Goal: Information Seeking & Learning: Learn about a topic

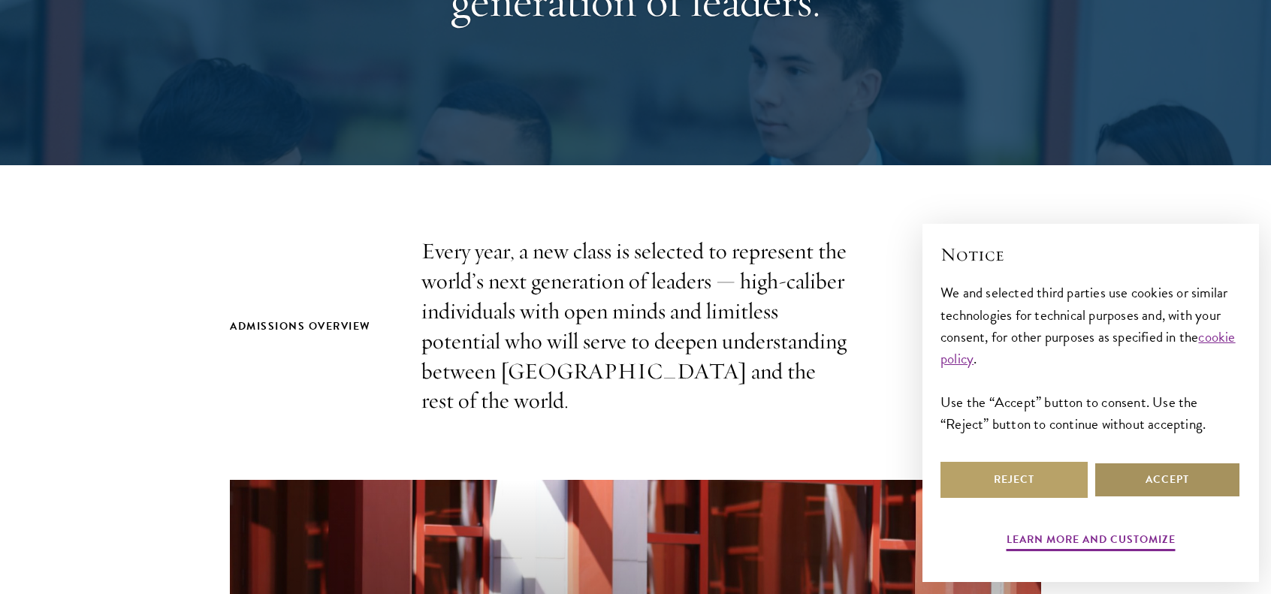
click at [1136, 477] on button "Accept" at bounding box center [1166, 480] width 147 height 36
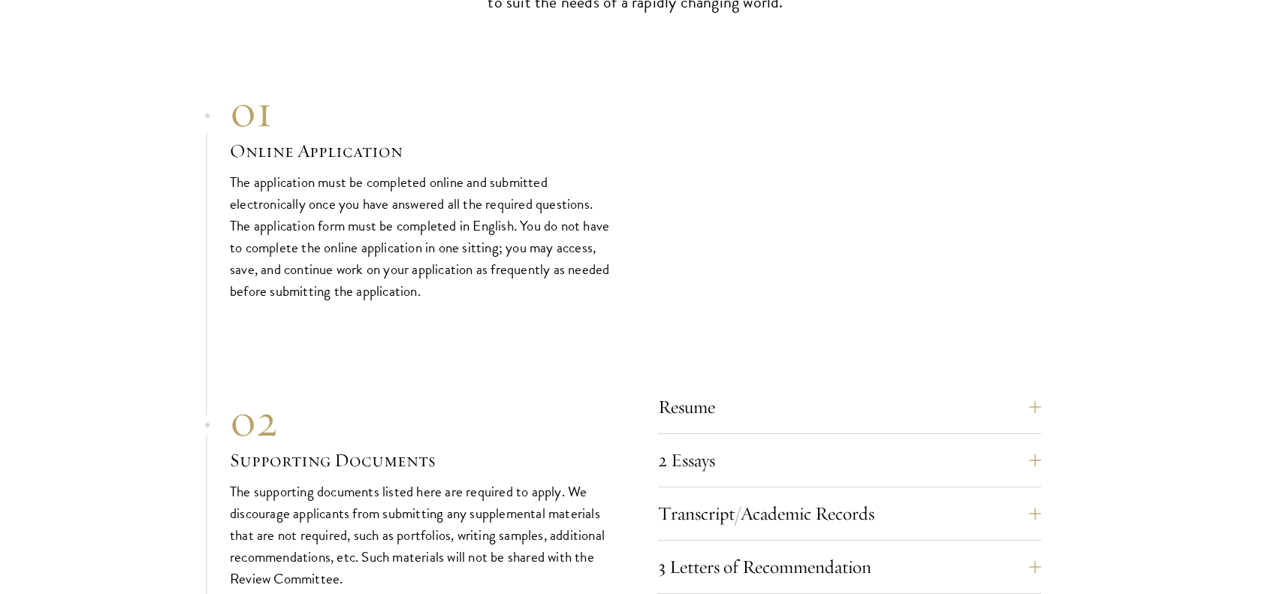
scroll to position [4506, 0]
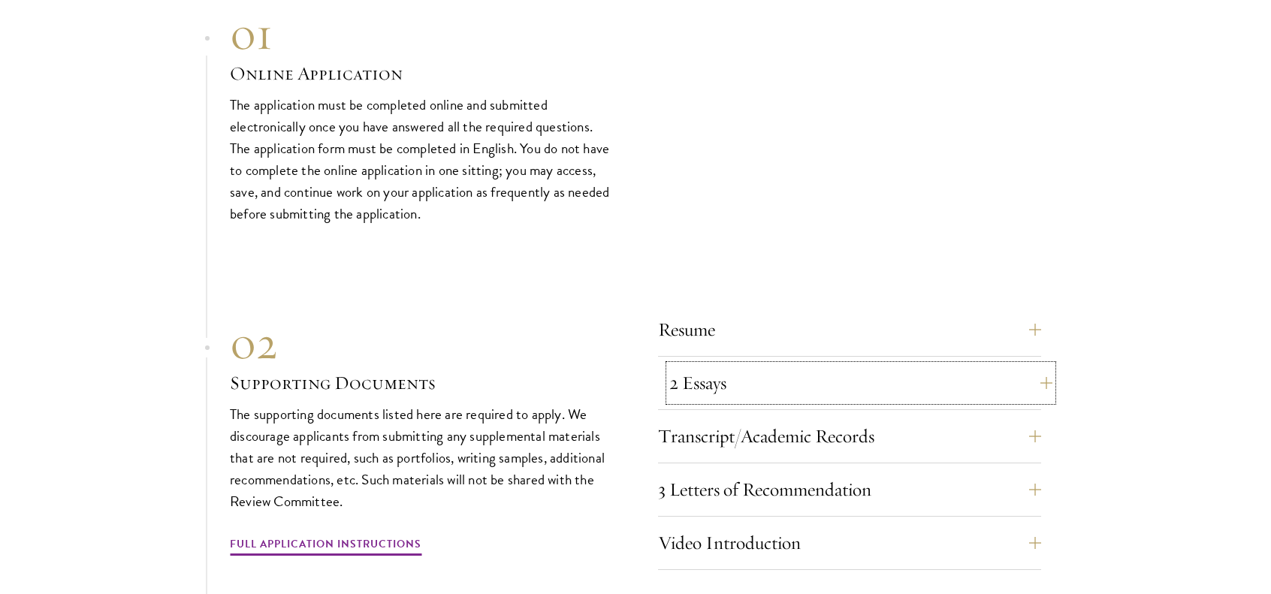
click at [674, 365] on button "2 Essays" at bounding box center [860, 383] width 383 height 36
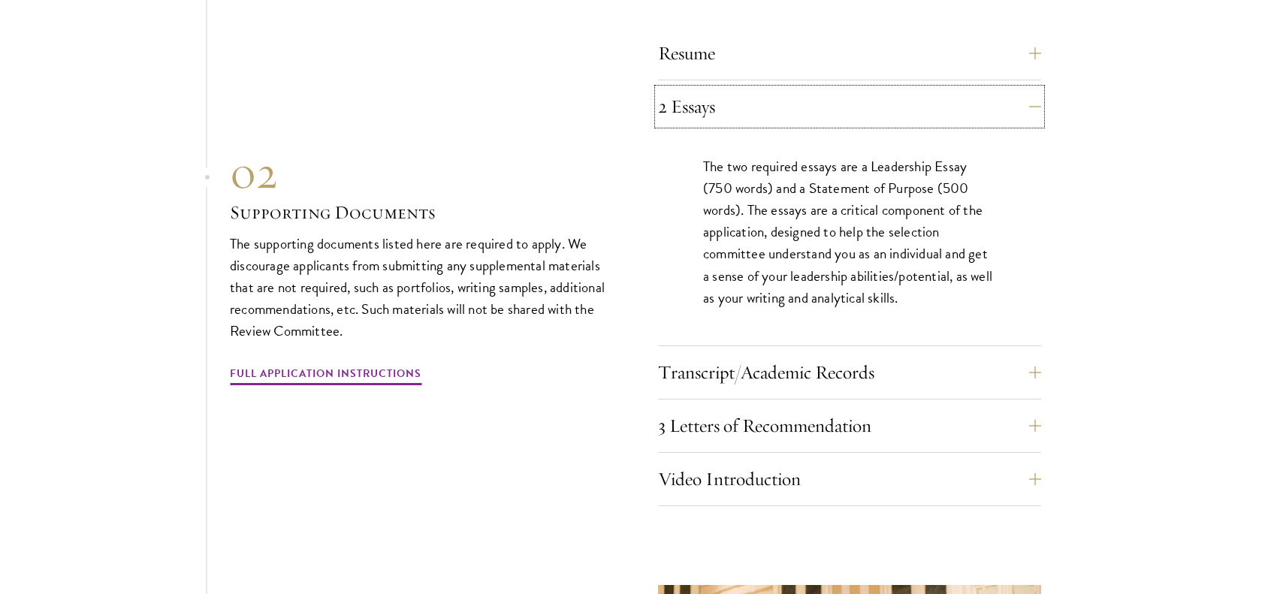
scroll to position [4806, 0]
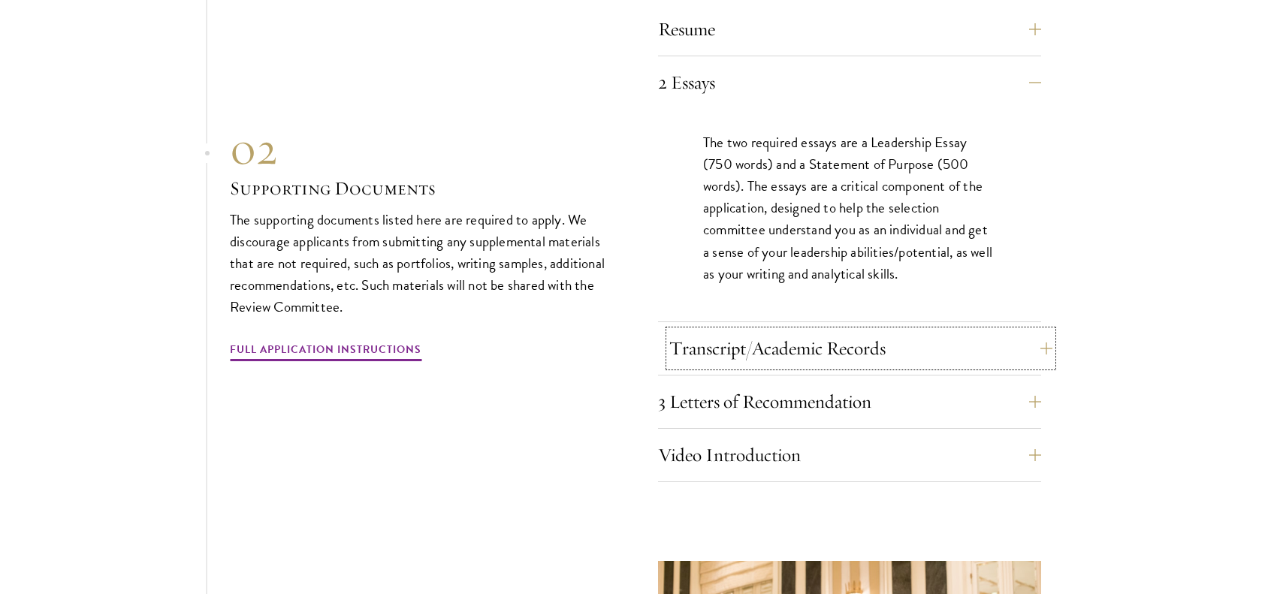
click at [770, 330] on button "Transcript/Academic Records" at bounding box center [860, 348] width 383 height 36
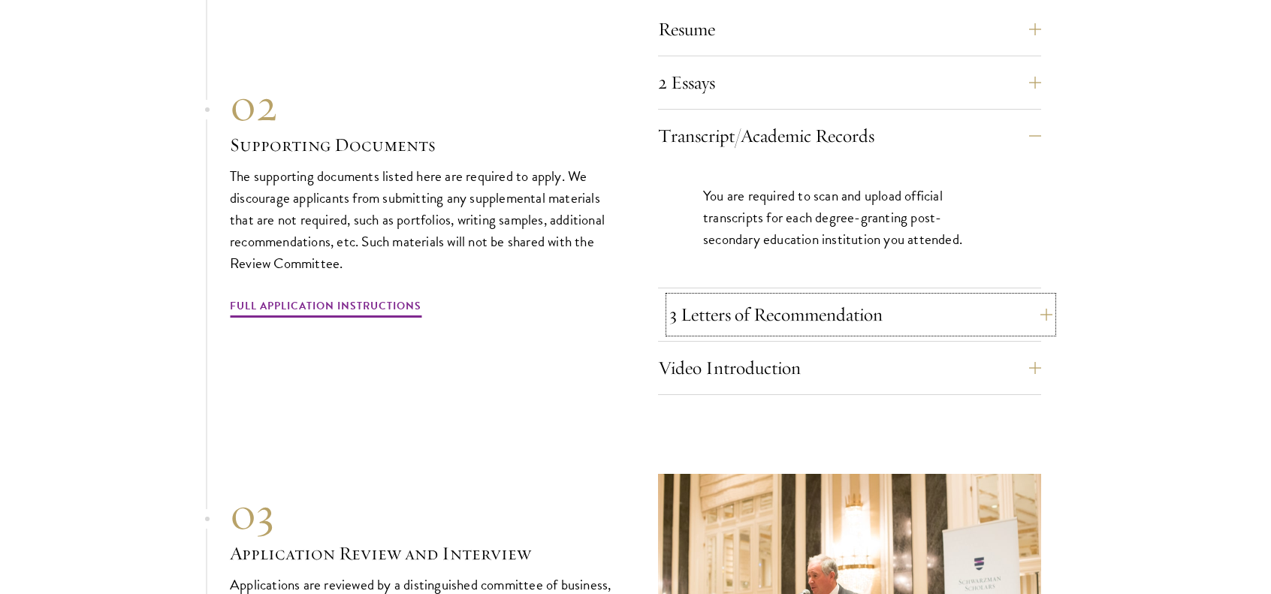
click at [742, 300] on button "3 Letters of Recommendation" at bounding box center [860, 315] width 383 height 36
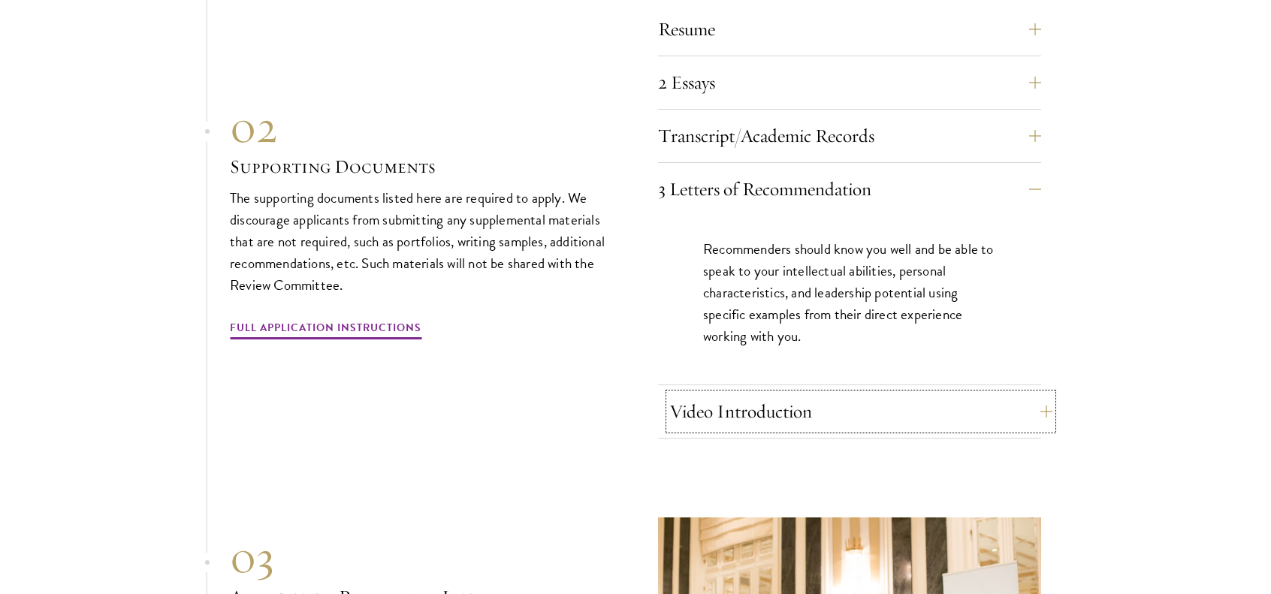
click at [746, 393] on button "Video Introduction" at bounding box center [860, 411] width 383 height 36
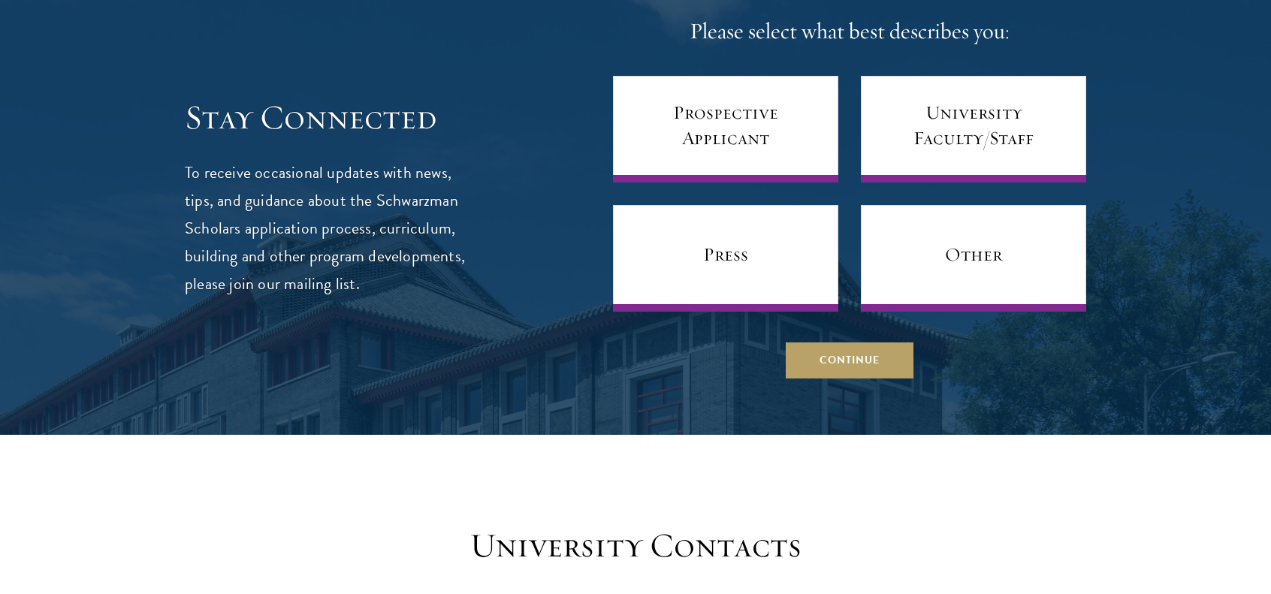
scroll to position [6158, 0]
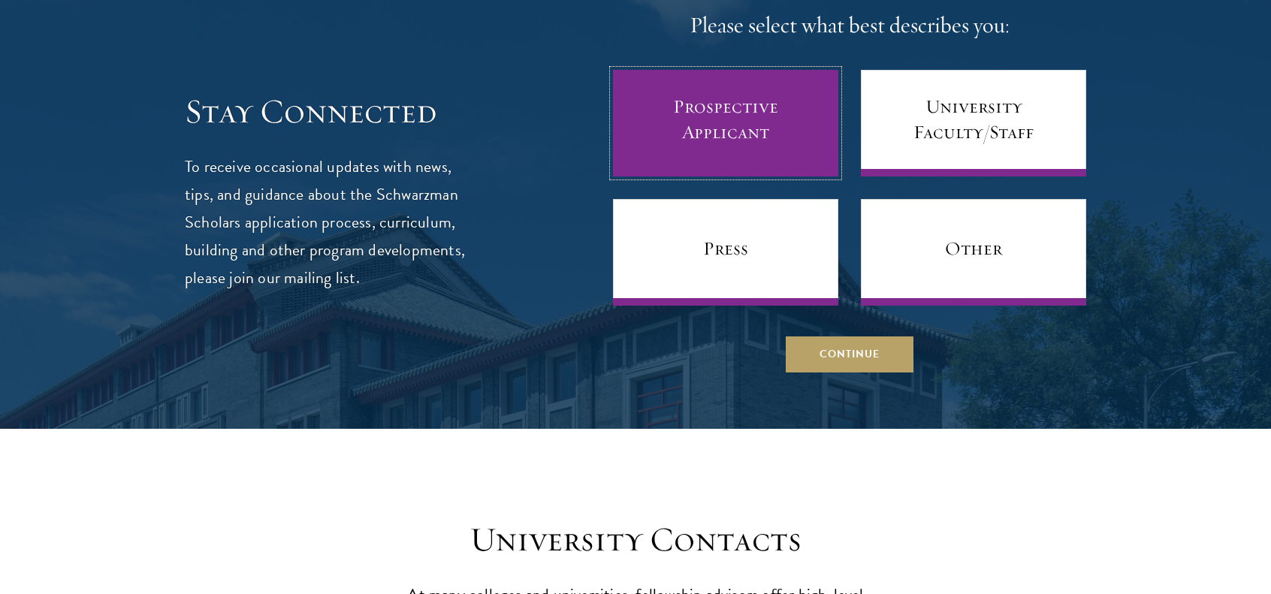
click at [680, 110] on link "Prospective Applicant" at bounding box center [725, 123] width 225 height 107
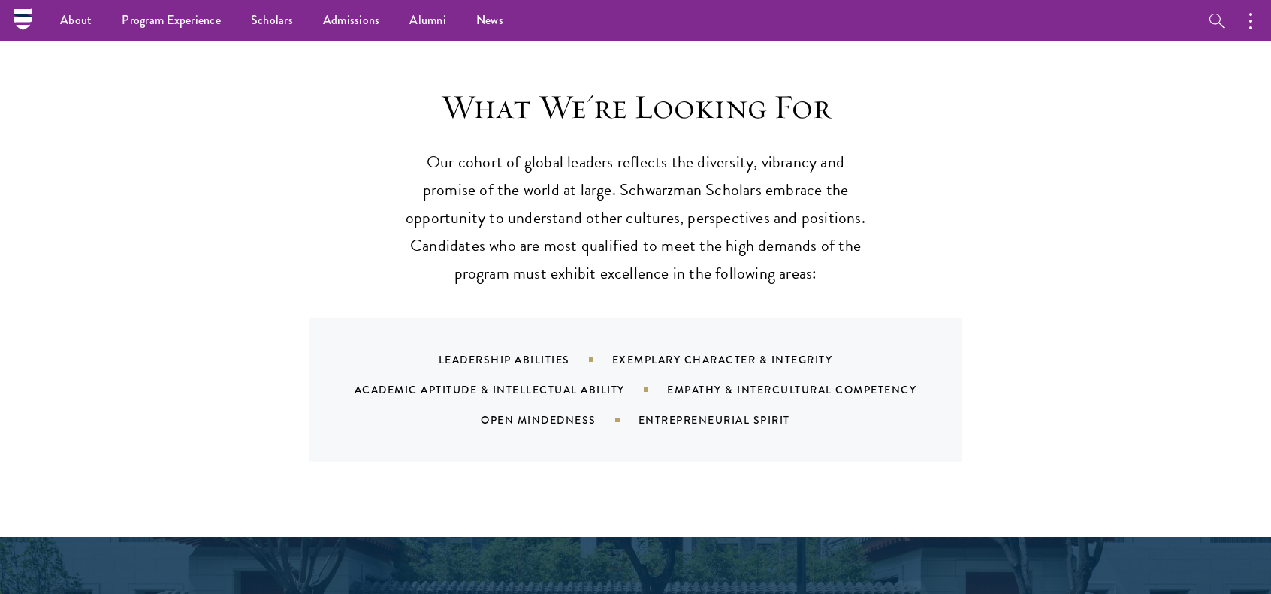
scroll to position [1352, 0]
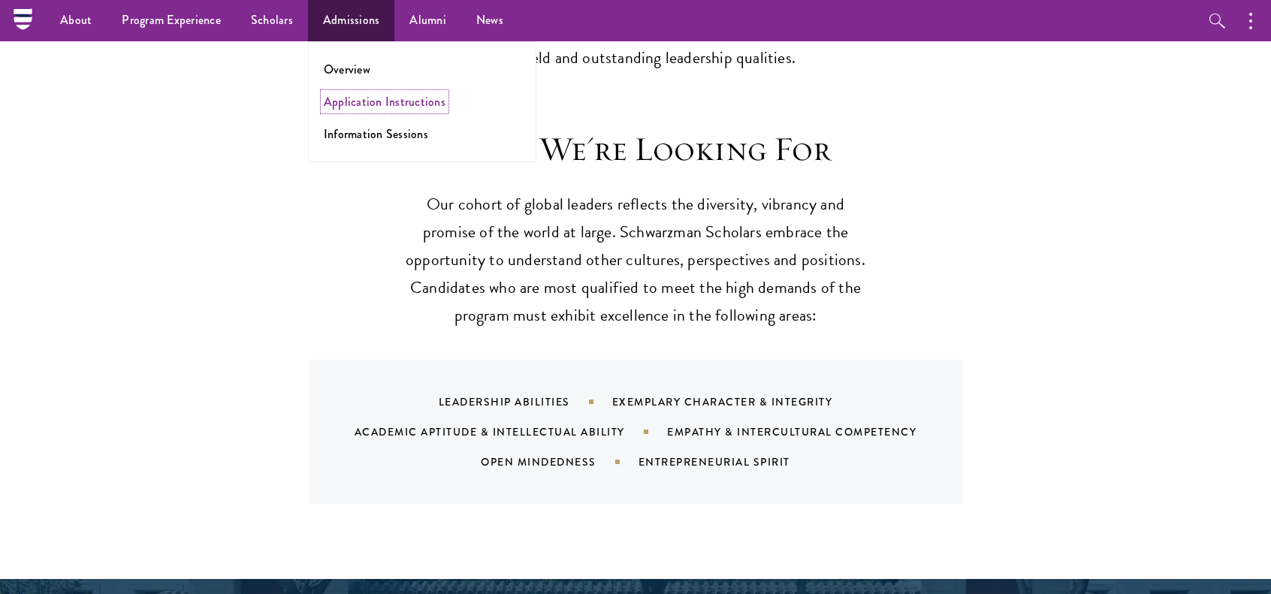
click at [366, 103] on link "Application Instructions" at bounding box center [385, 101] width 122 height 17
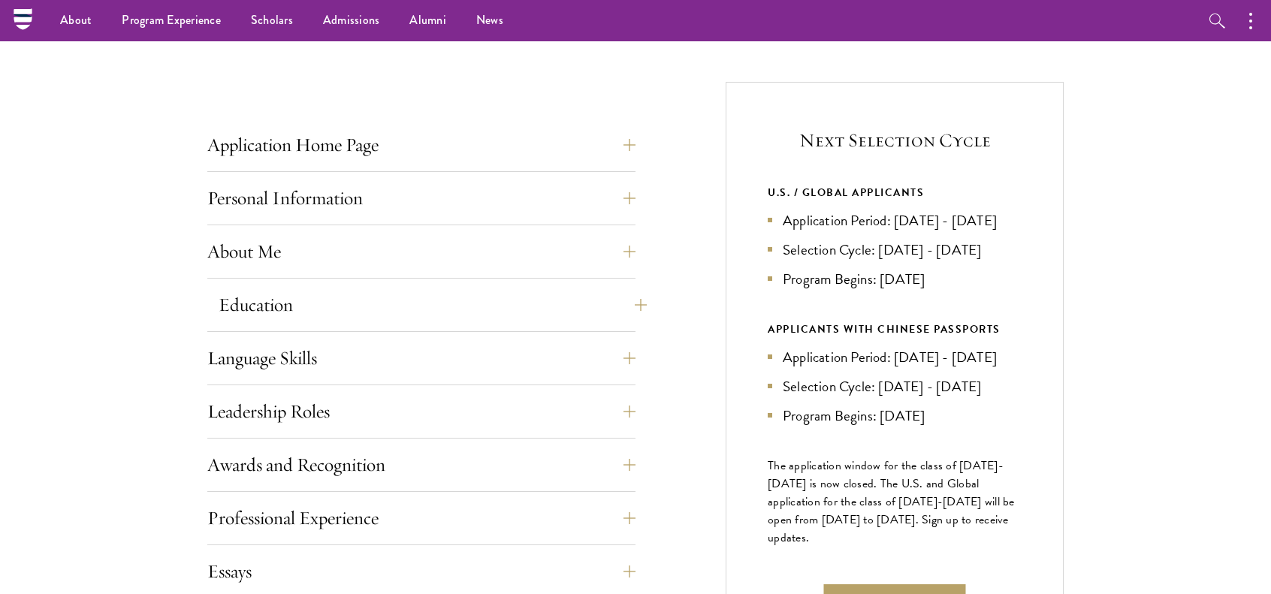
scroll to position [526, 0]
click at [336, 297] on button "Education" at bounding box center [433, 305] width 428 height 36
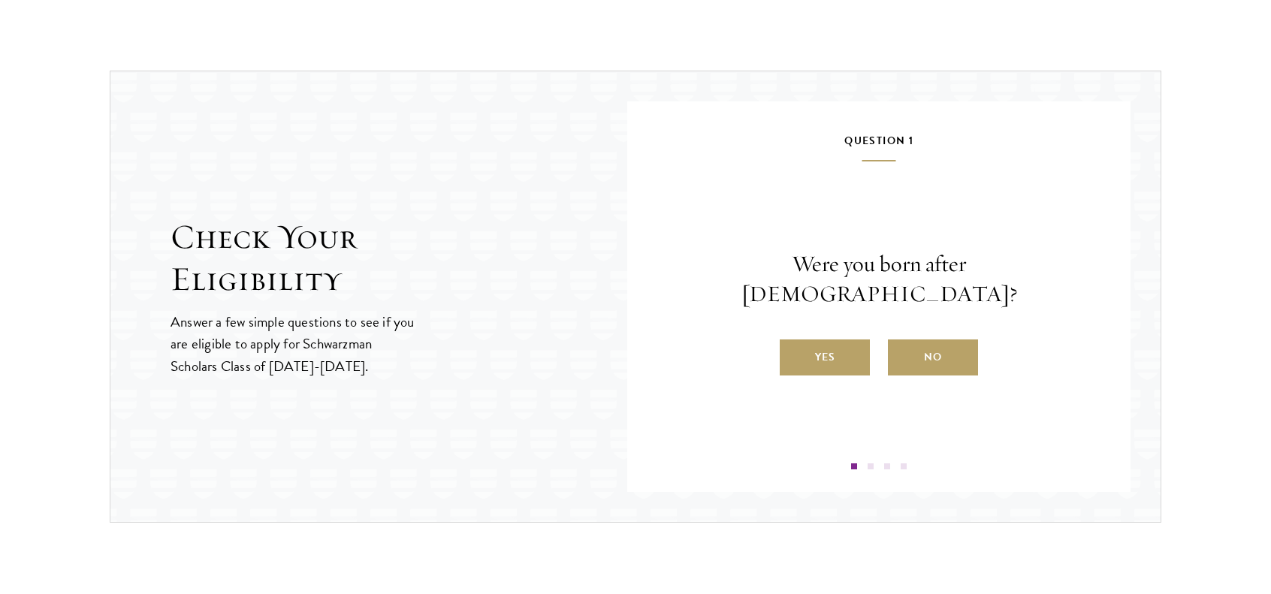
scroll to position [3304, 0]
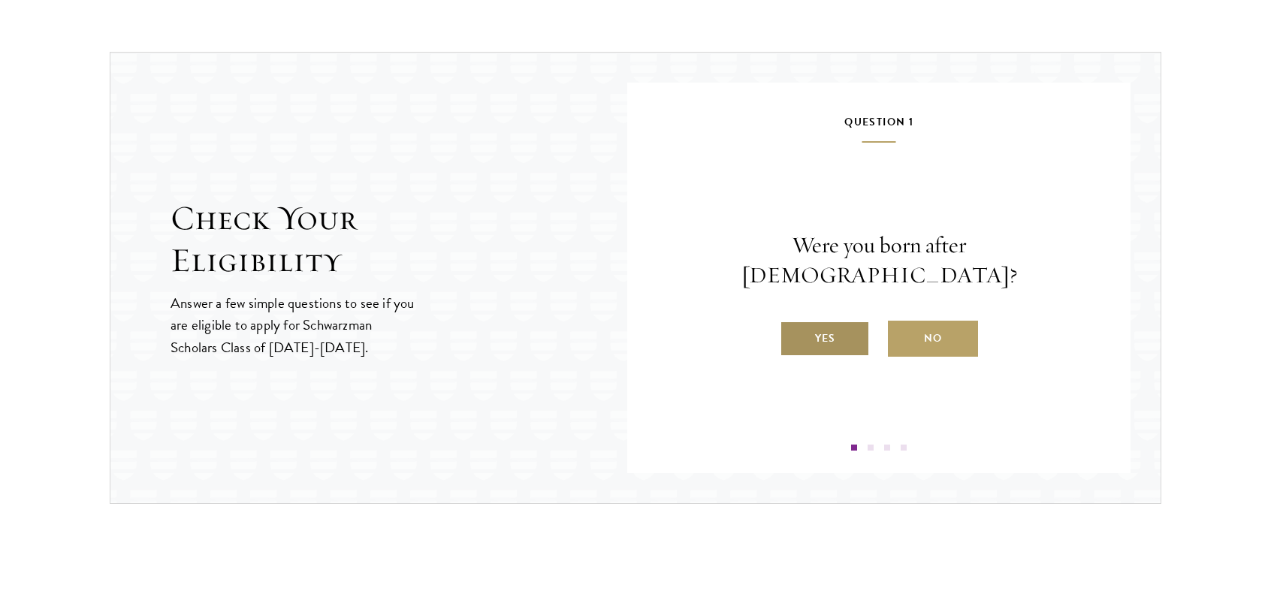
click at [838, 321] on label "Yes" at bounding box center [824, 339] width 90 height 36
click at [793, 322] on input "Yes" at bounding box center [786, 329] width 14 height 14
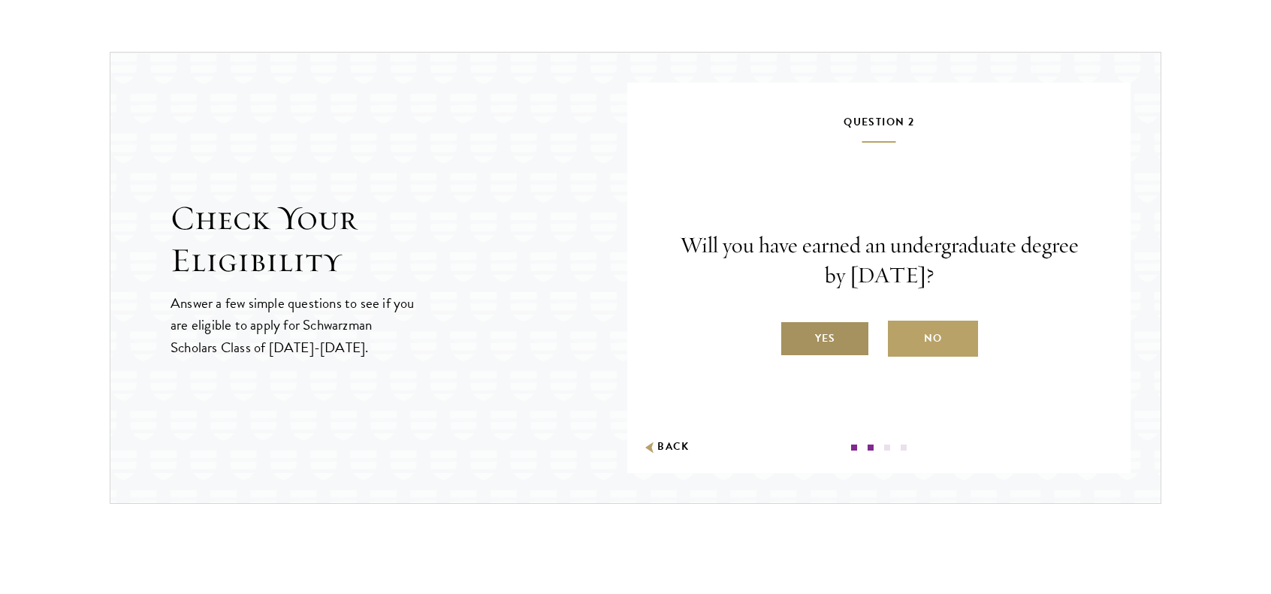
click at [835, 345] on label "Yes" at bounding box center [824, 339] width 90 height 36
click at [793, 336] on input "Yes" at bounding box center [786, 329] width 14 height 14
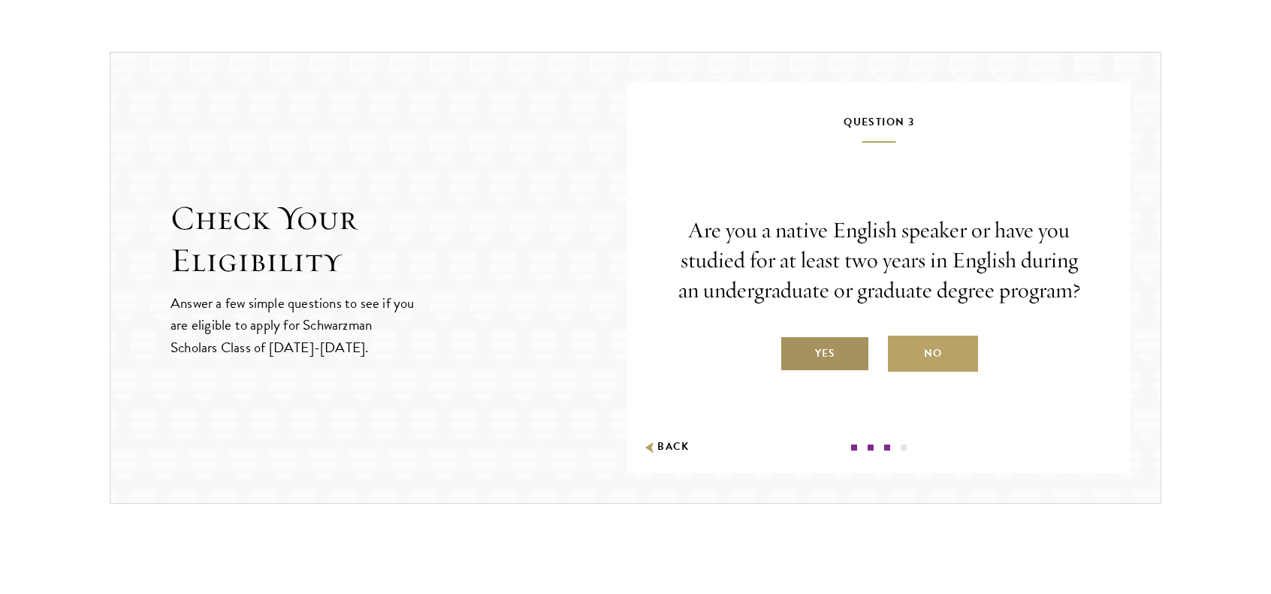
click at [849, 354] on label "Yes" at bounding box center [824, 354] width 90 height 36
click at [793, 351] on input "Yes" at bounding box center [786, 344] width 14 height 14
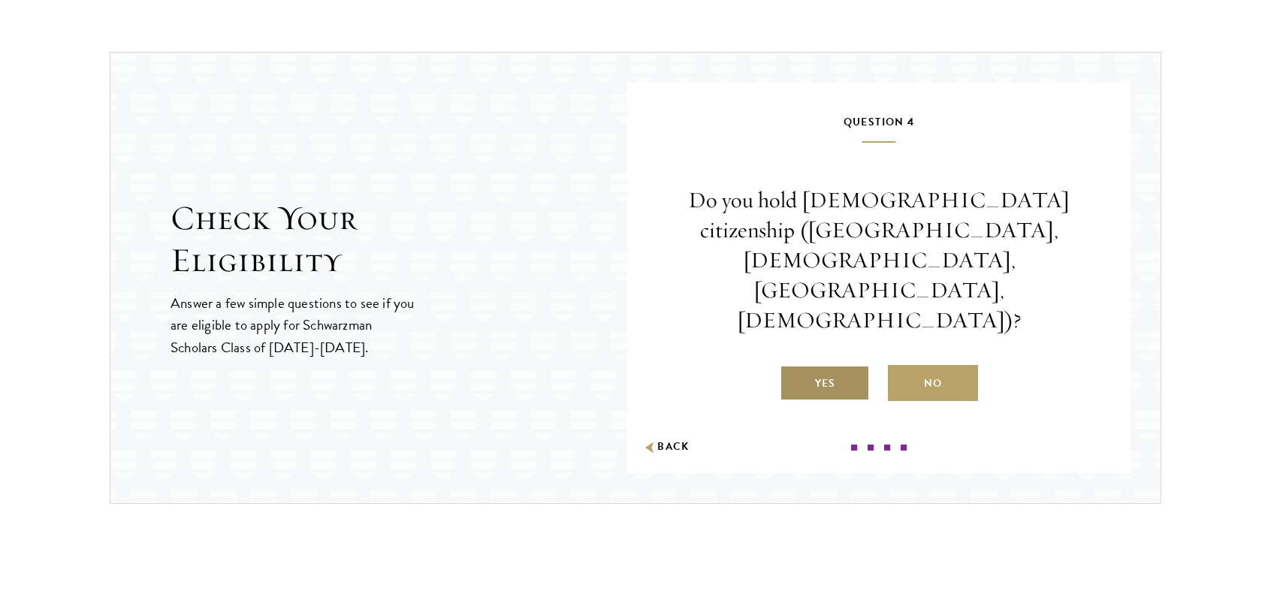
click at [846, 365] on label "Yes" at bounding box center [824, 383] width 90 height 36
click at [793, 367] on input "Yes" at bounding box center [786, 374] width 14 height 14
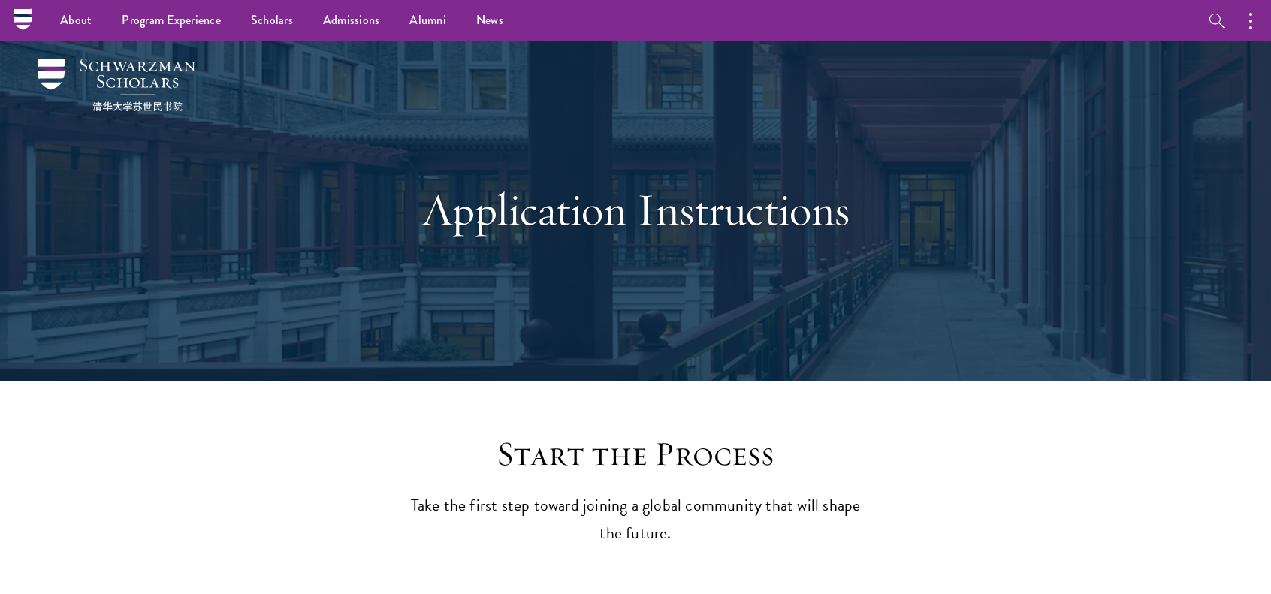
scroll to position [0, 0]
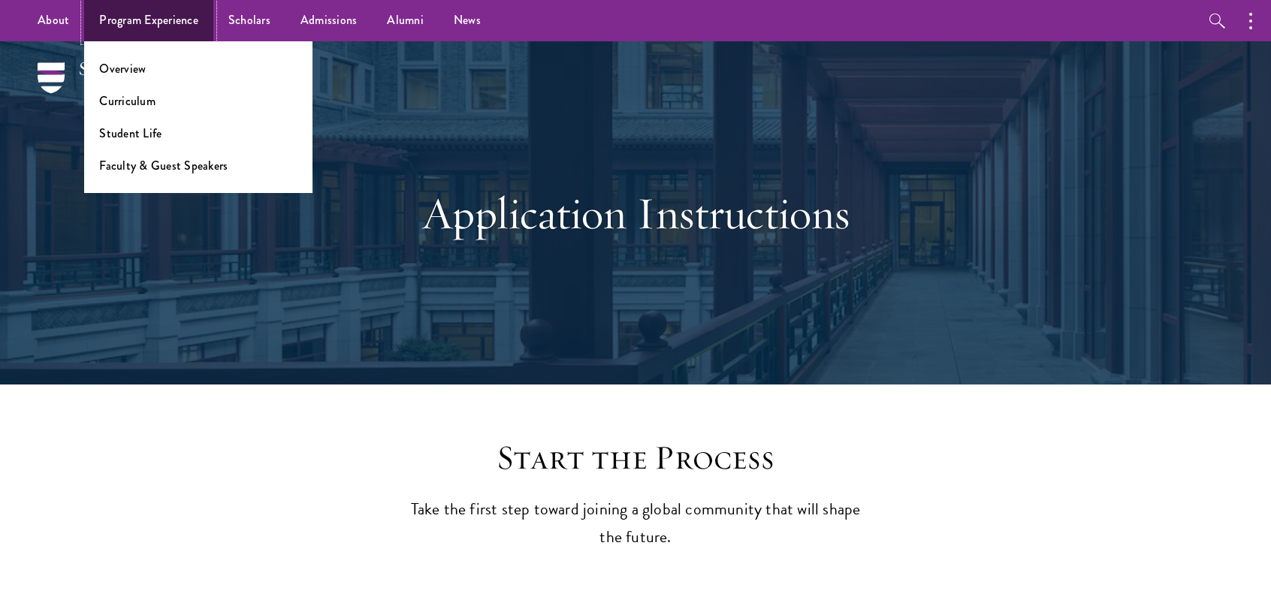
click at [128, 18] on link "Program Experience" at bounding box center [148, 20] width 129 height 41
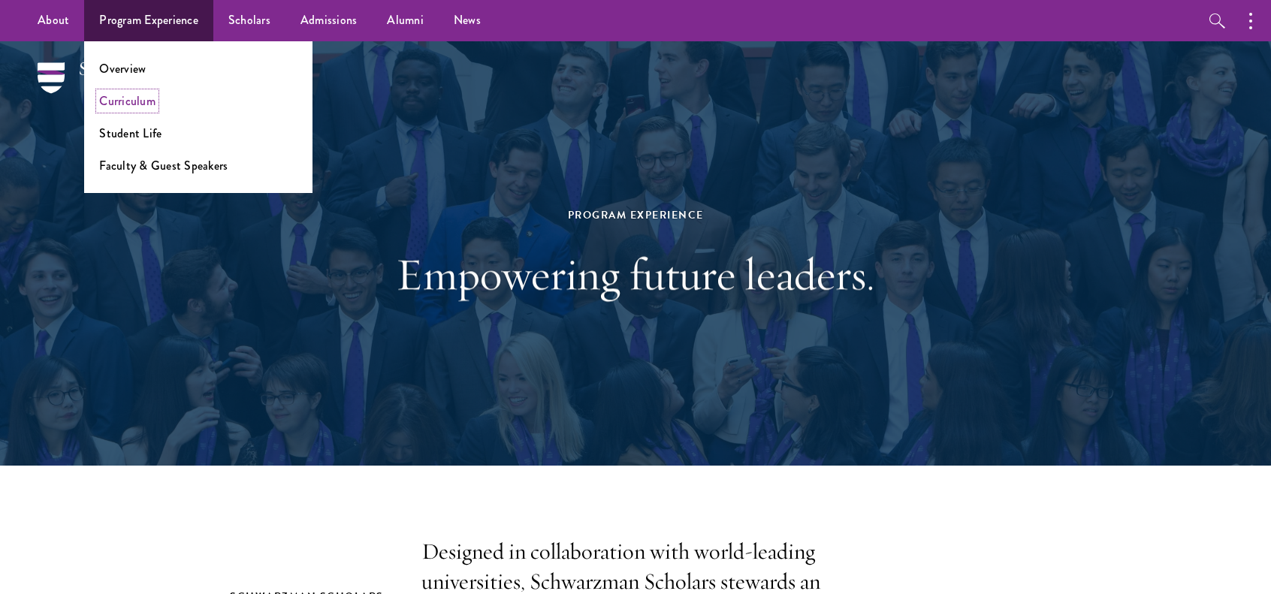
click at [128, 100] on link "Curriculum" at bounding box center [127, 100] width 56 height 17
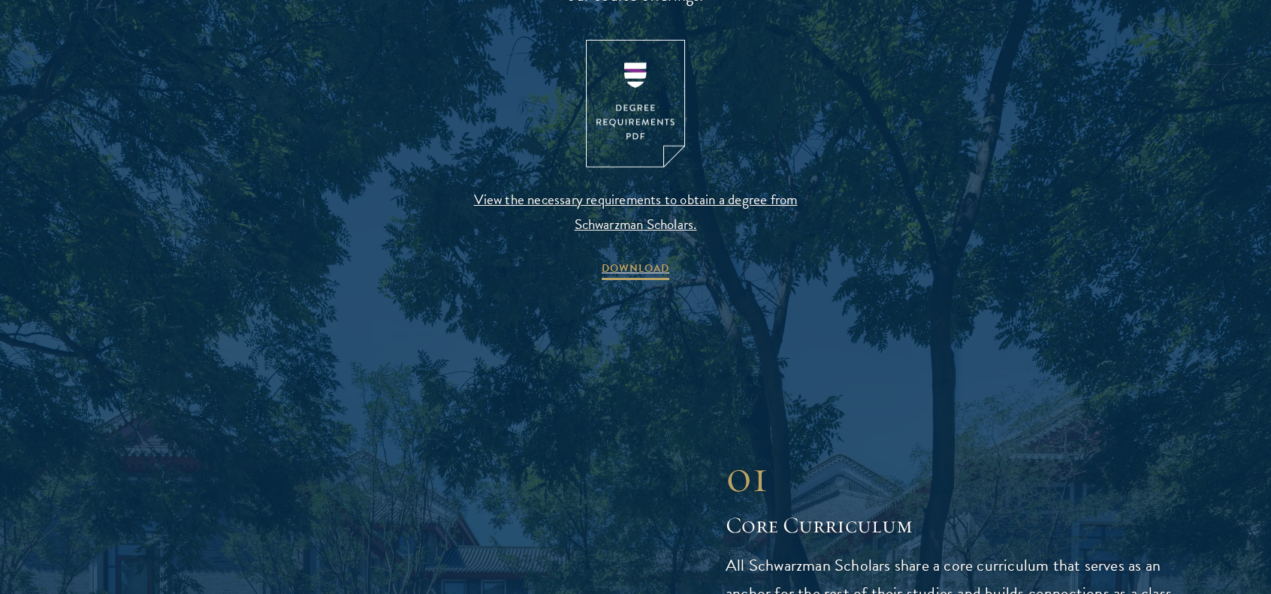
scroll to position [1652, 0]
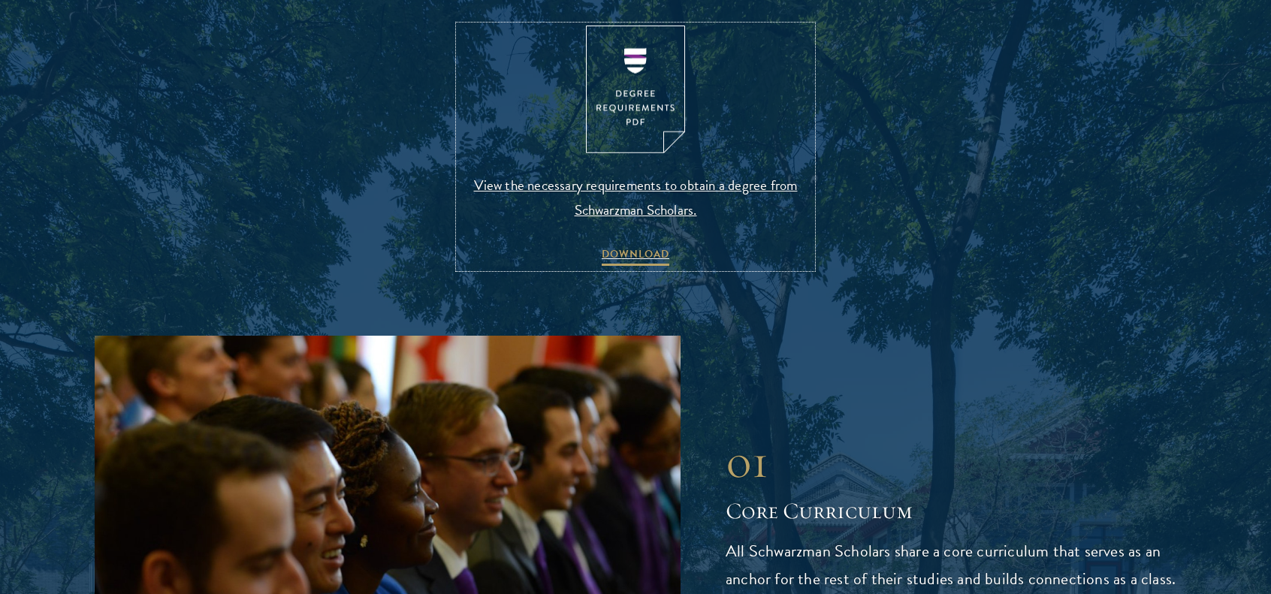
click at [643, 110] on img at bounding box center [635, 90] width 99 height 128
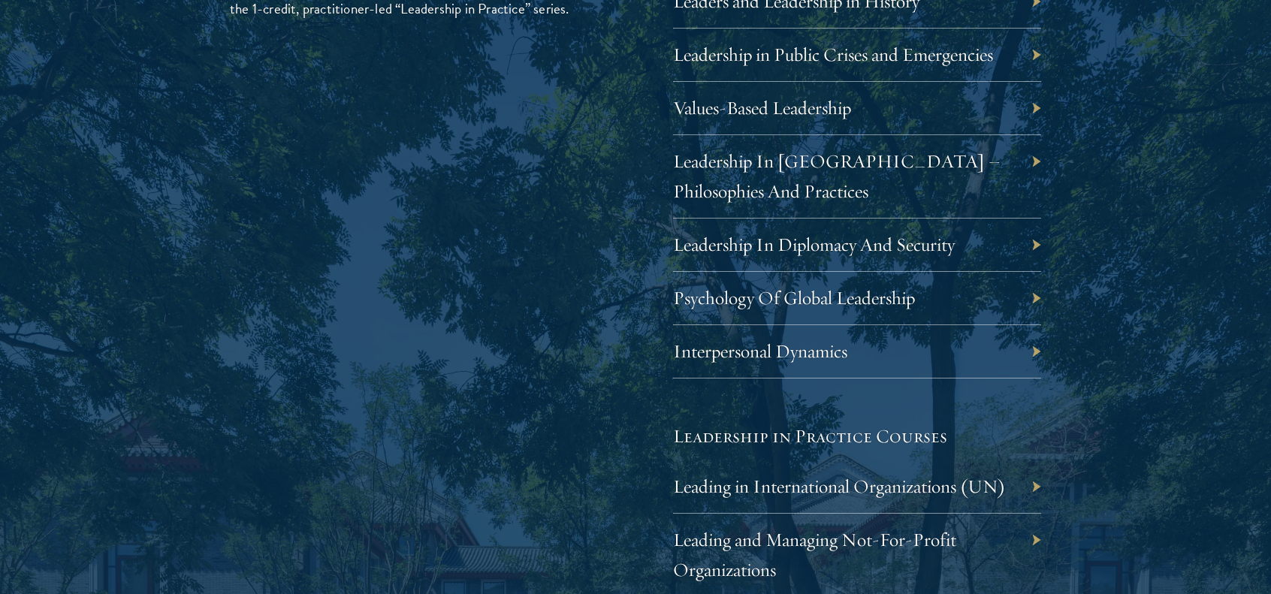
scroll to position [2778, 0]
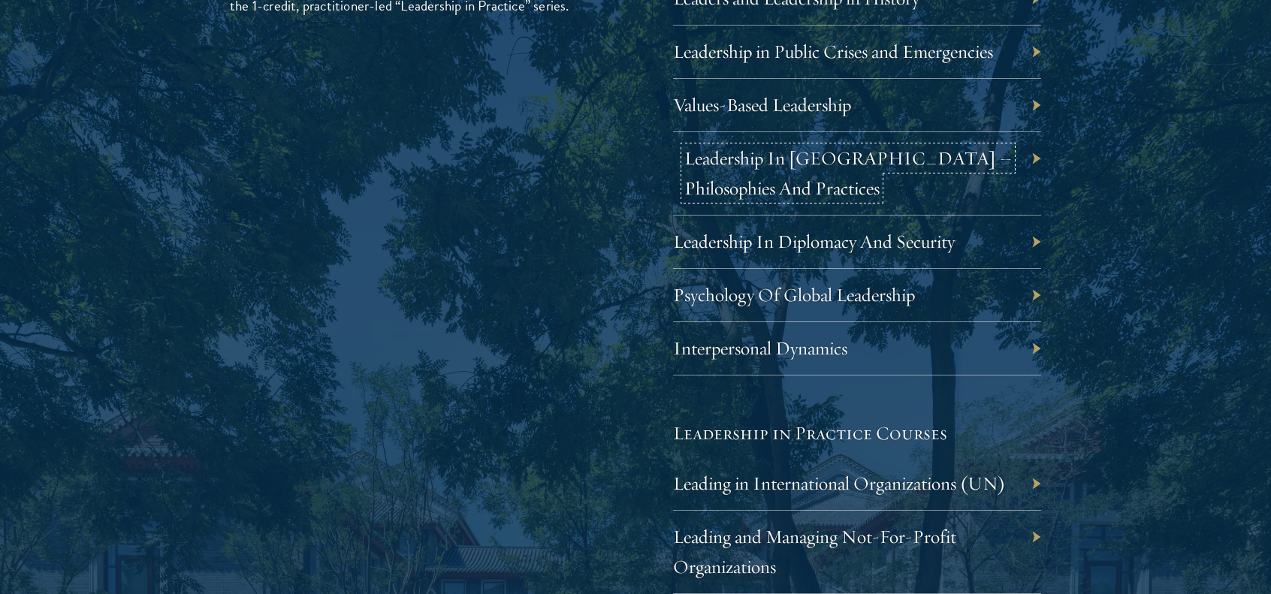
click at [772, 157] on link "Leadership In China – Philosophies And Practices" at bounding box center [847, 172] width 327 height 53
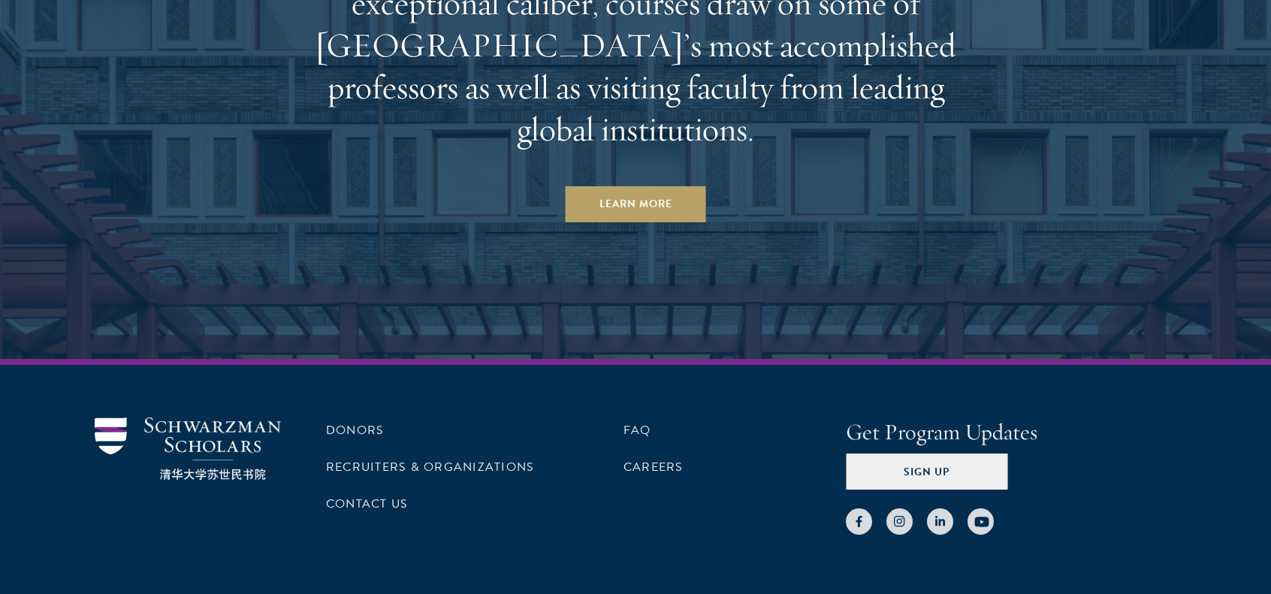
scroll to position [9412, 0]
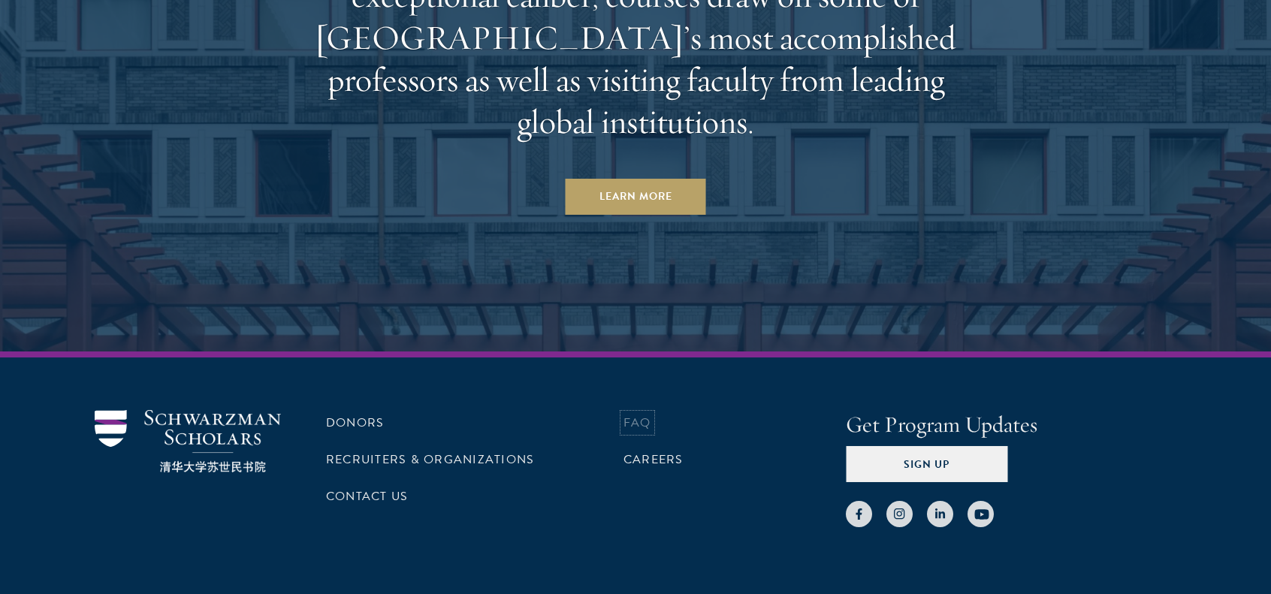
click at [647, 414] on link "FAQ" at bounding box center [637, 423] width 28 height 18
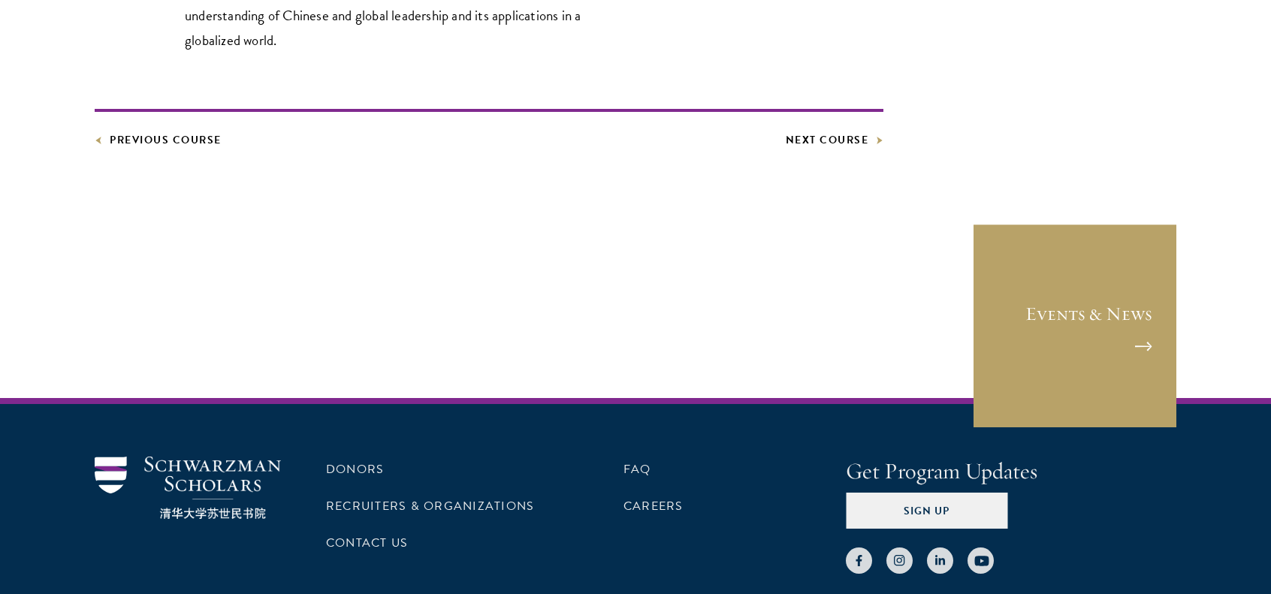
scroll to position [1152, 0]
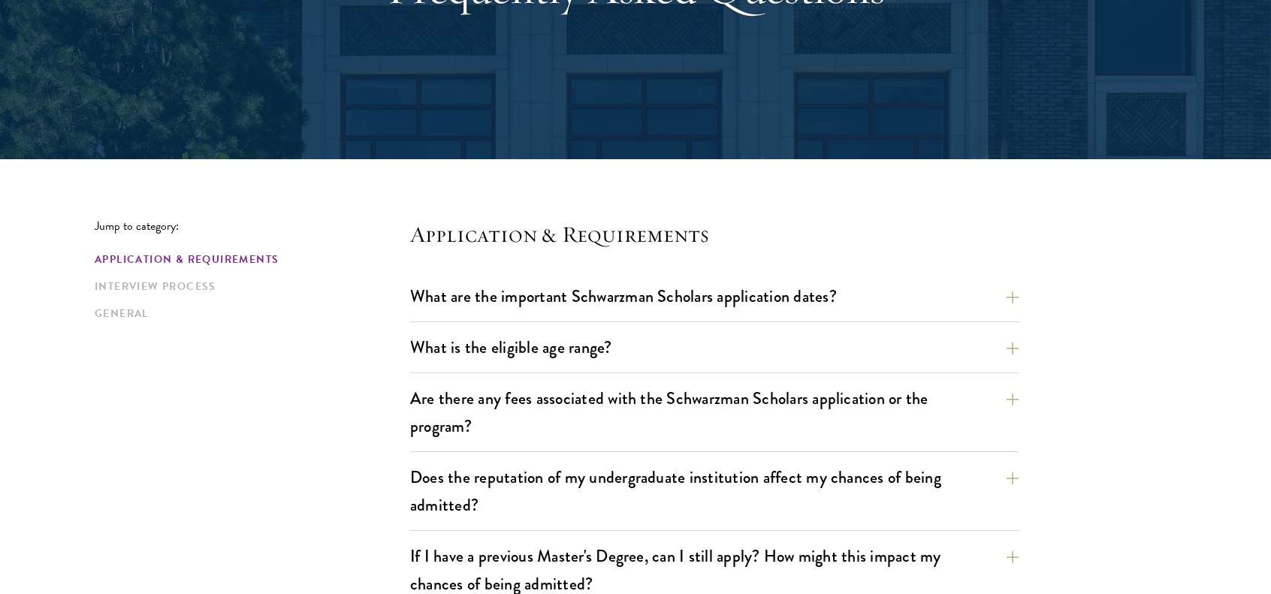
scroll to position [300, 0]
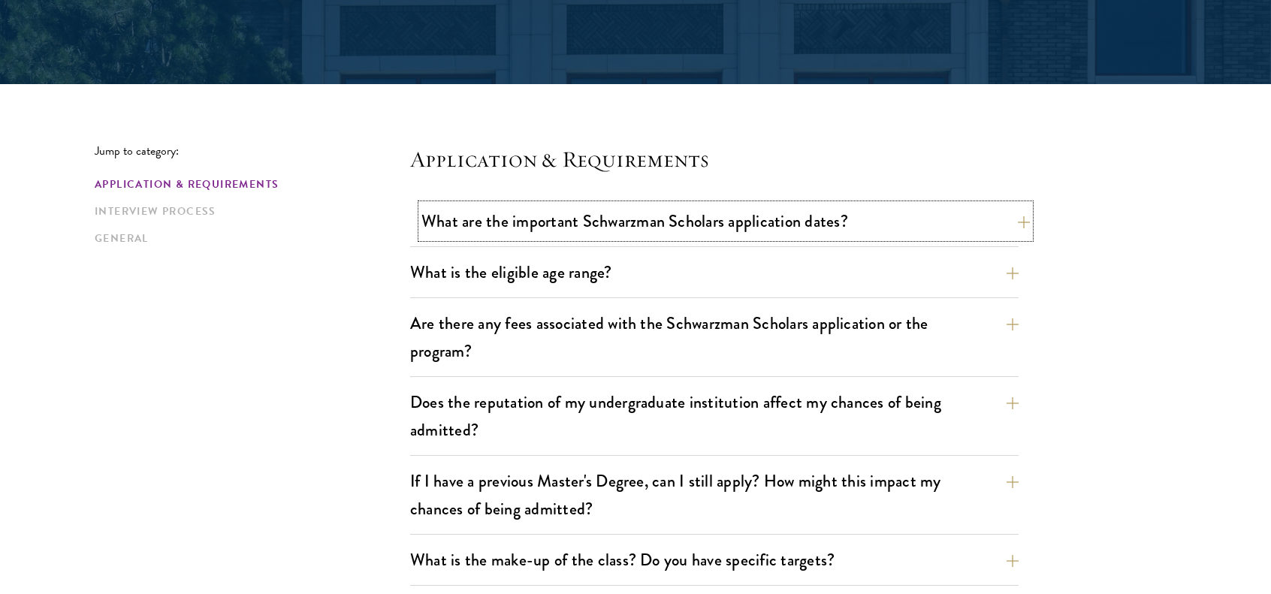
click at [562, 237] on button "What are the important Schwarzman Scholars application dates?" at bounding box center [725, 221] width 608 height 34
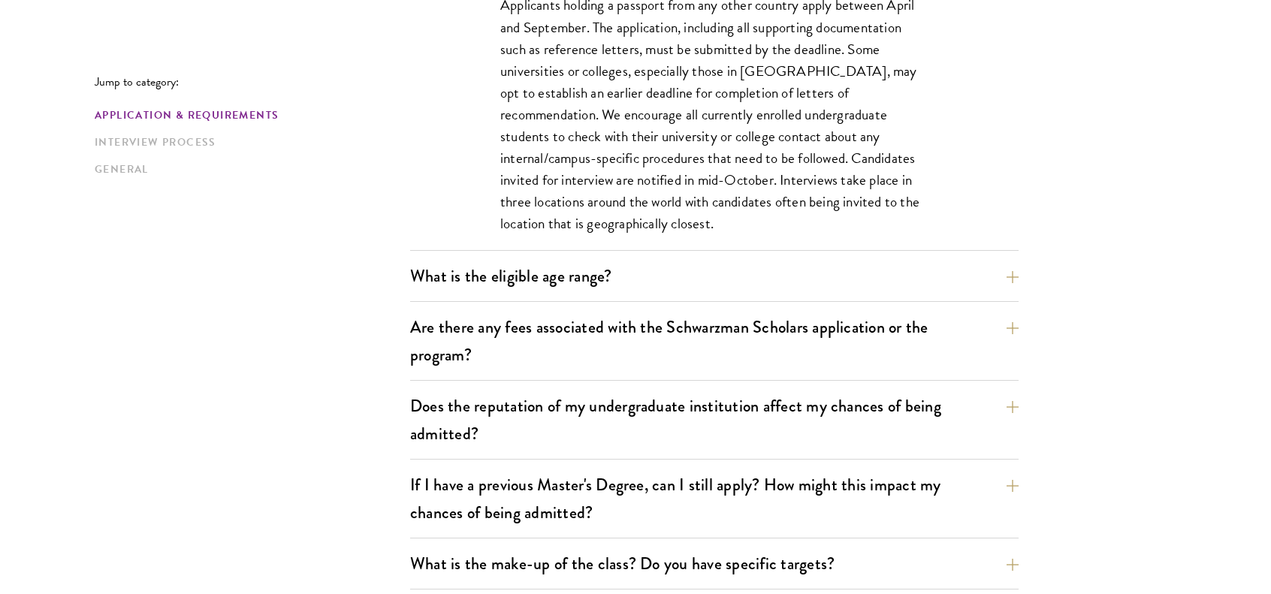
scroll to position [751, 0]
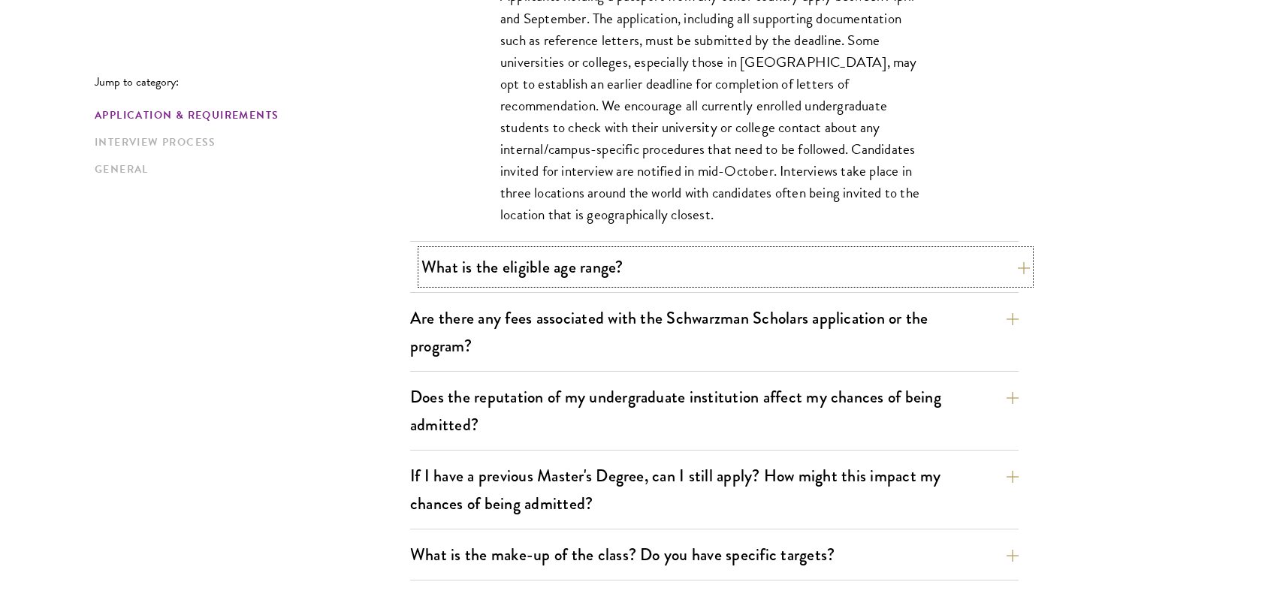
click at [581, 264] on button "What is the eligible age range?" at bounding box center [725, 267] width 608 height 34
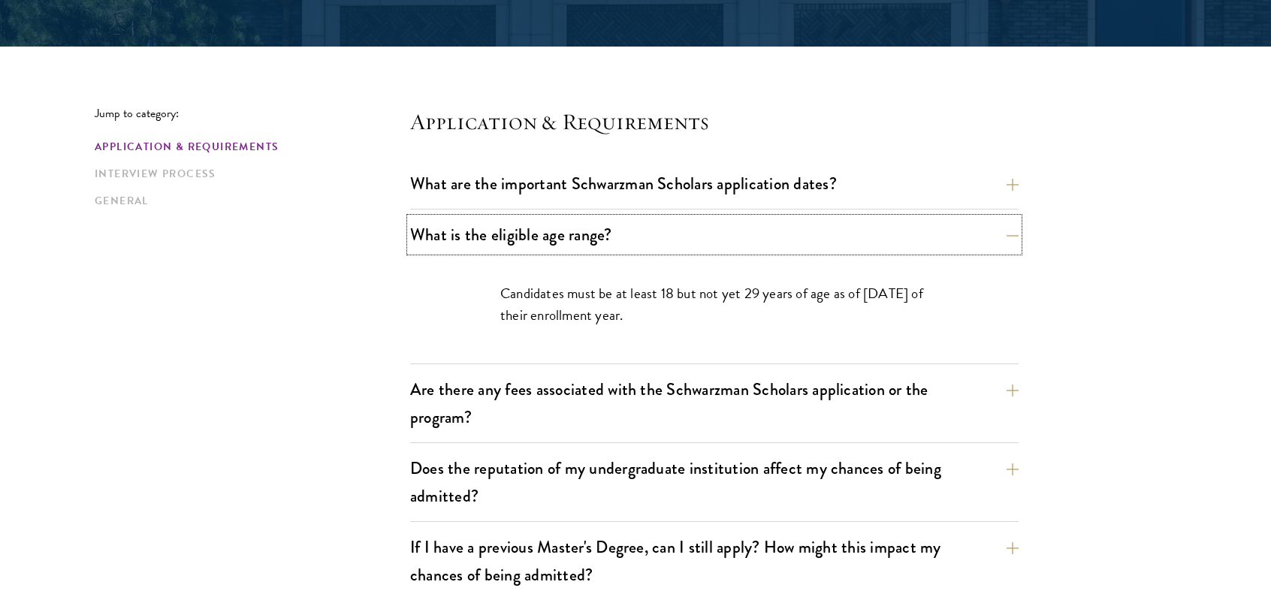
scroll to position [375, 0]
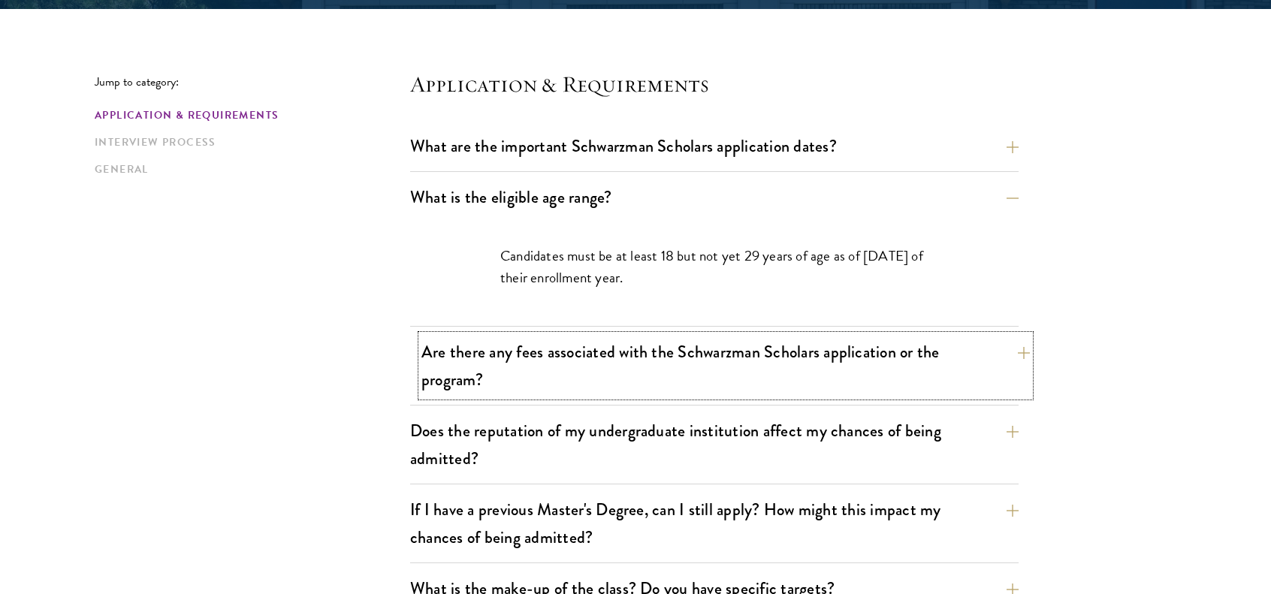
click at [588, 364] on button "Are there any fees associated with the Schwarzman Scholars application or the p…" at bounding box center [725, 366] width 608 height 62
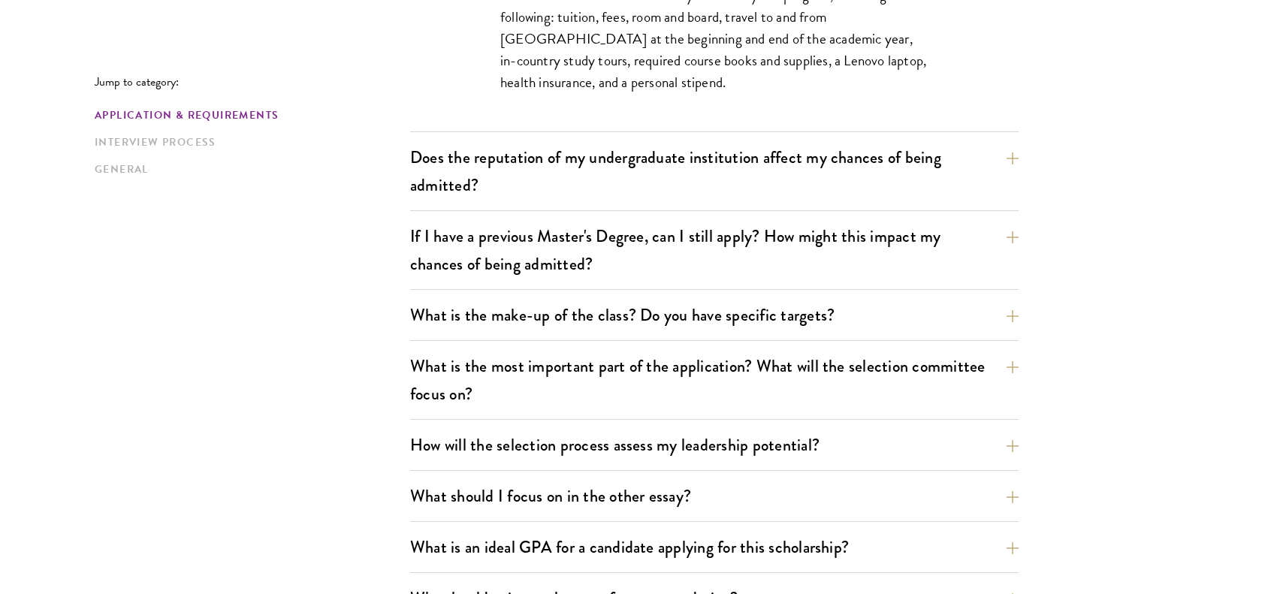
scroll to position [826, 0]
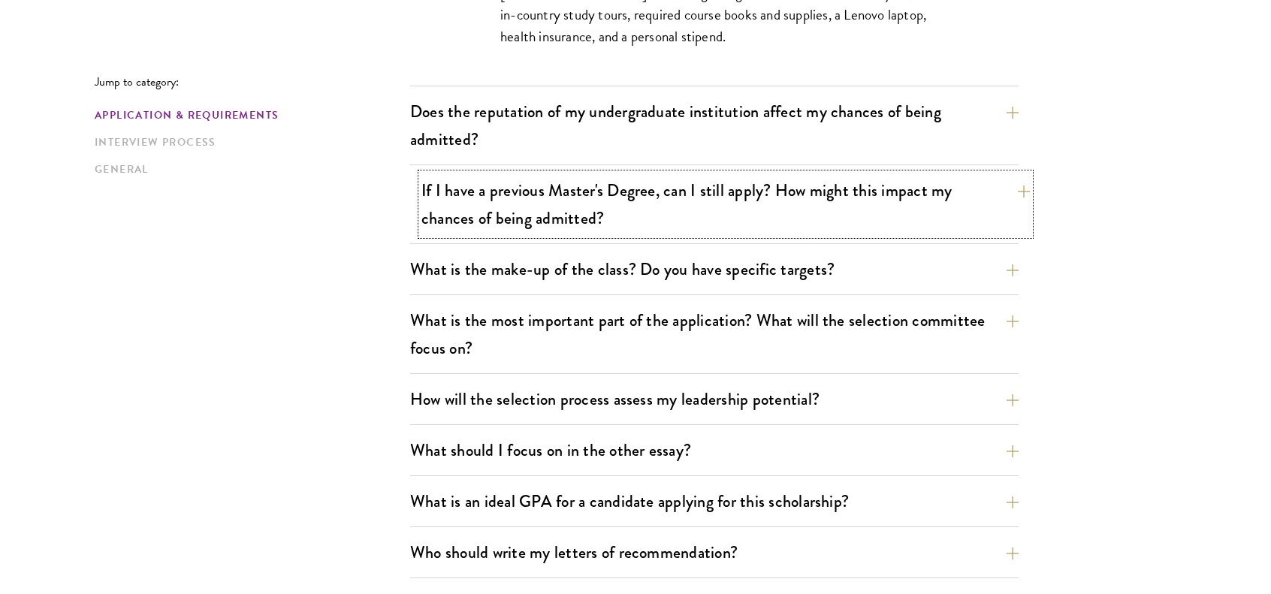
click at [564, 199] on button "If I have a previous Master's Degree, can I still apply? How might this impact …" at bounding box center [725, 204] width 608 height 62
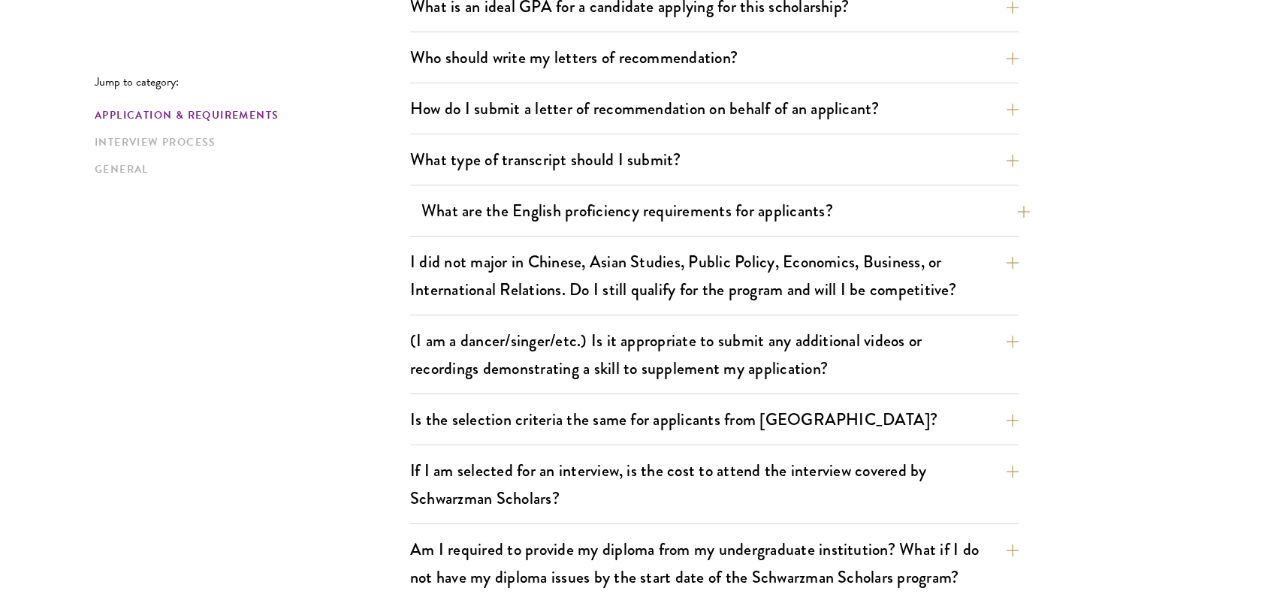
scroll to position [1352, 0]
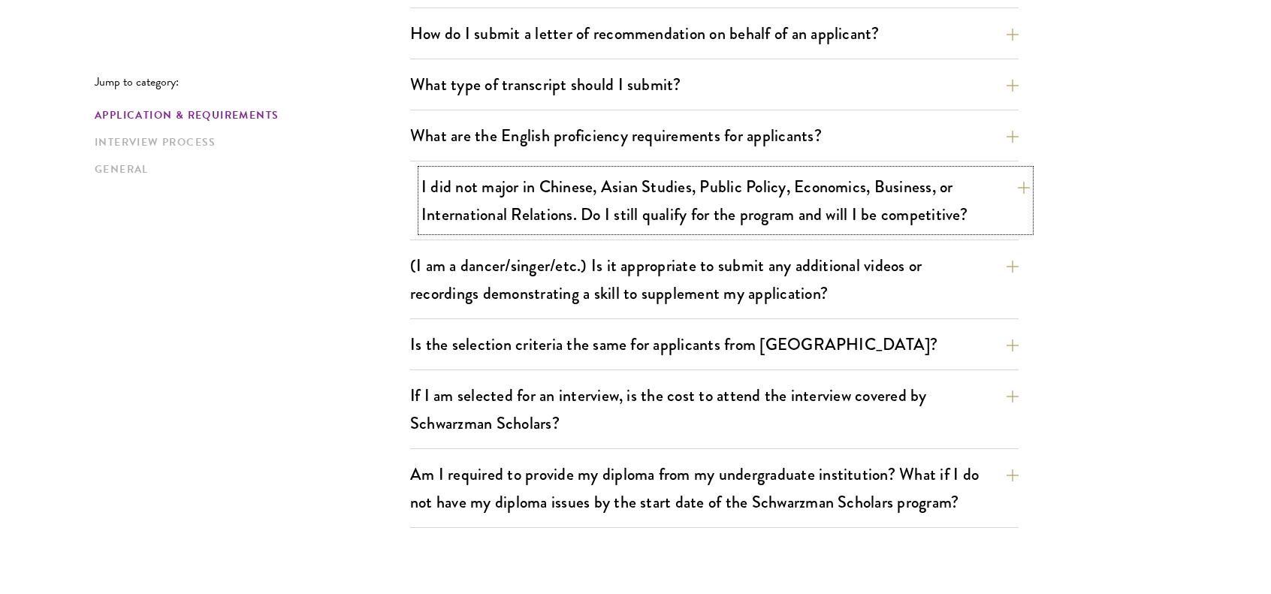
click at [584, 194] on button "I did not major in Chinese, Asian Studies, Public Policy, Economics, Business, …" at bounding box center [725, 201] width 608 height 62
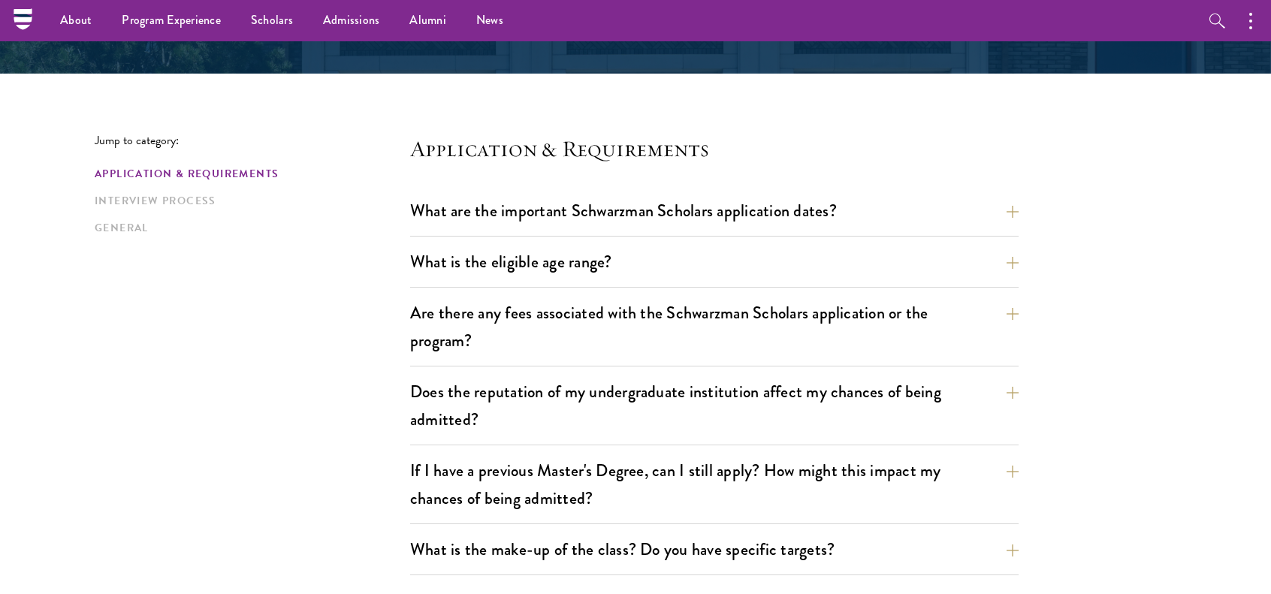
scroll to position [0, 0]
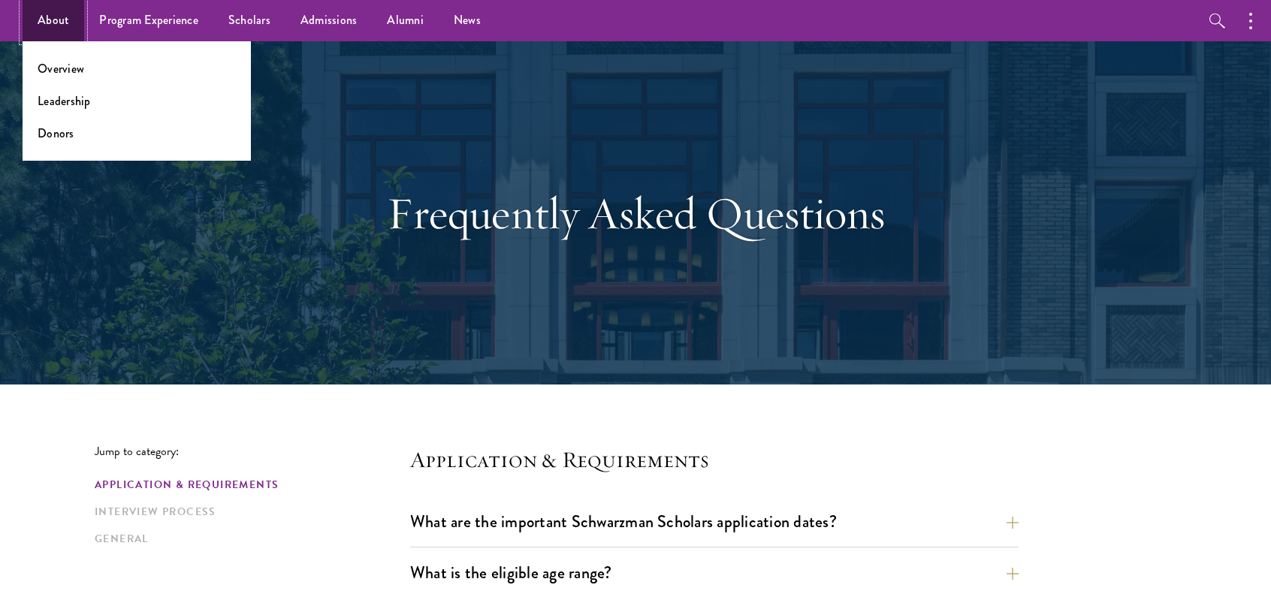
click at [48, 17] on link "About" at bounding box center [54, 20] width 62 height 41
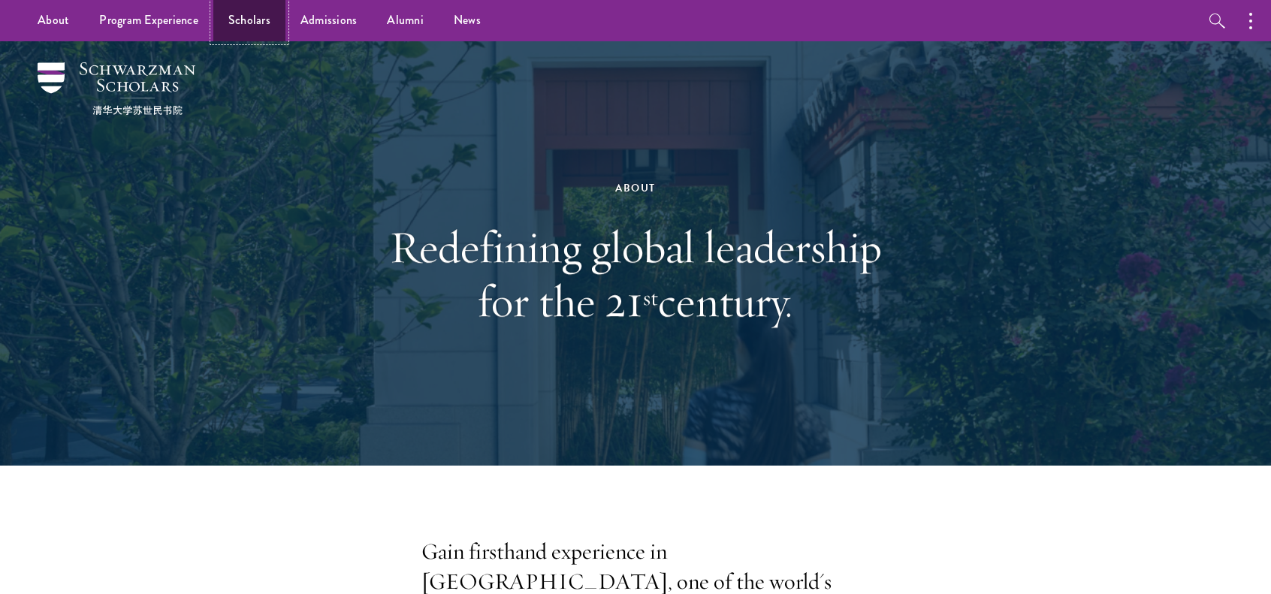
click at [276, 20] on link "Scholars" at bounding box center [249, 20] width 72 height 41
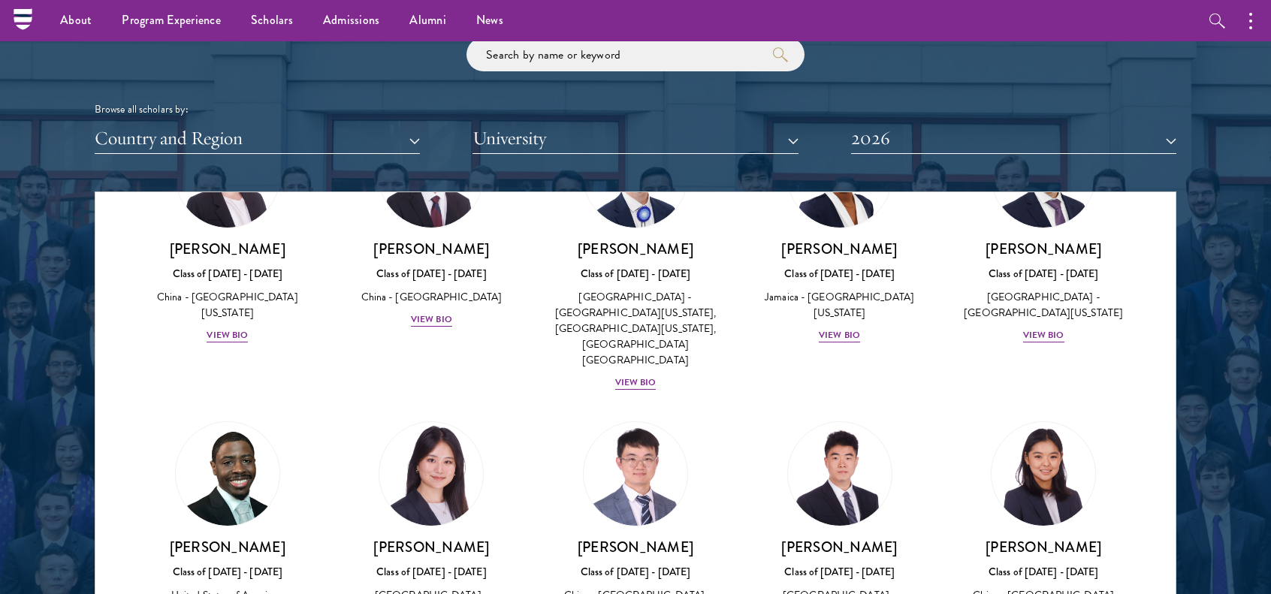
scroll to position [1577, 0]
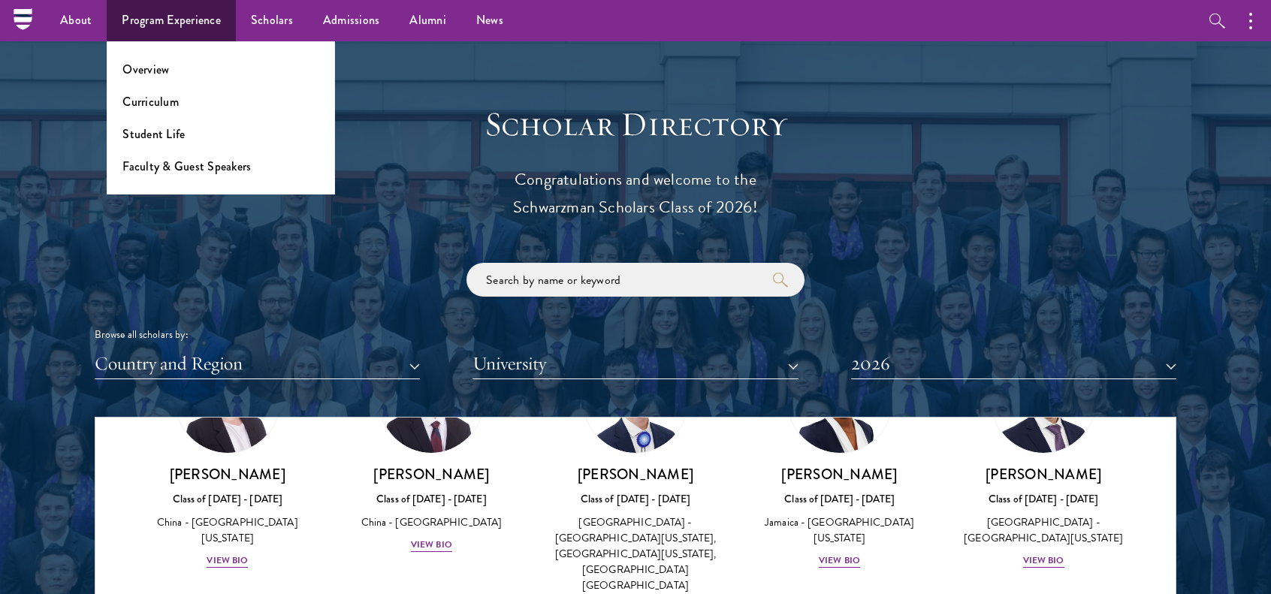
click at [210, 177] on ul "Overview Curriculum Student Life Faculty & Guest Speakers" at bounding box center [221, 117] width 228 height 153
click at [213, 170] on link "Faculty & Guest Speakers" at bounding box center [186, 166] width 128 height 17
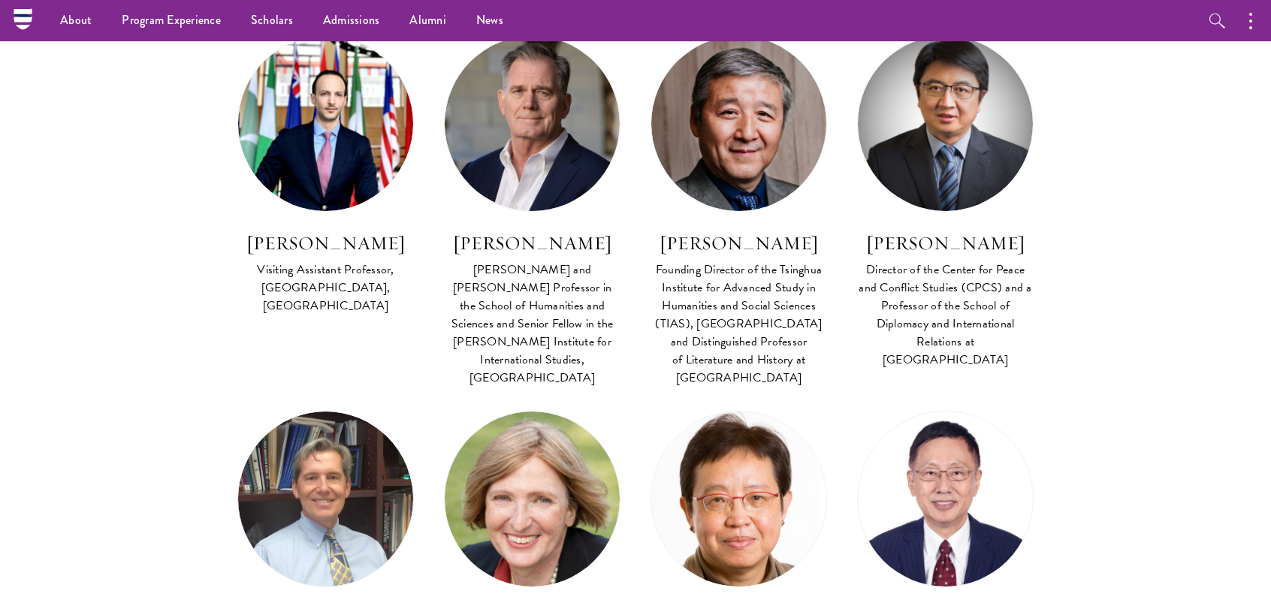
scroll to position [4656, 0]
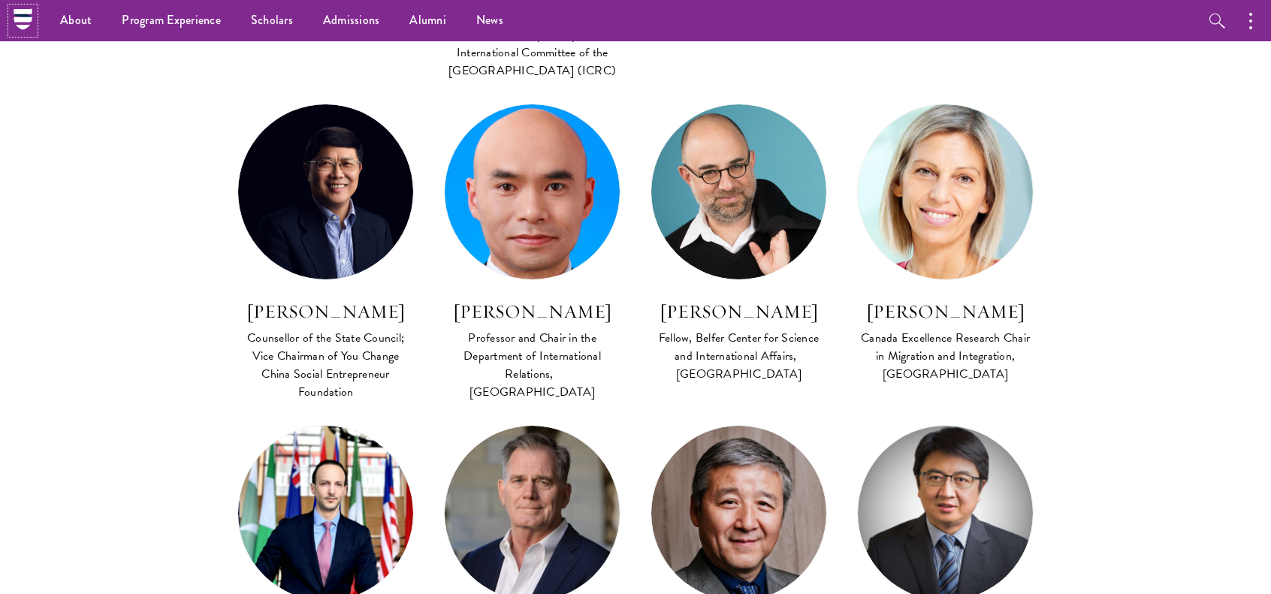
click at [22, 22] on icon at bounding box center [22, 19] width 23 height 23
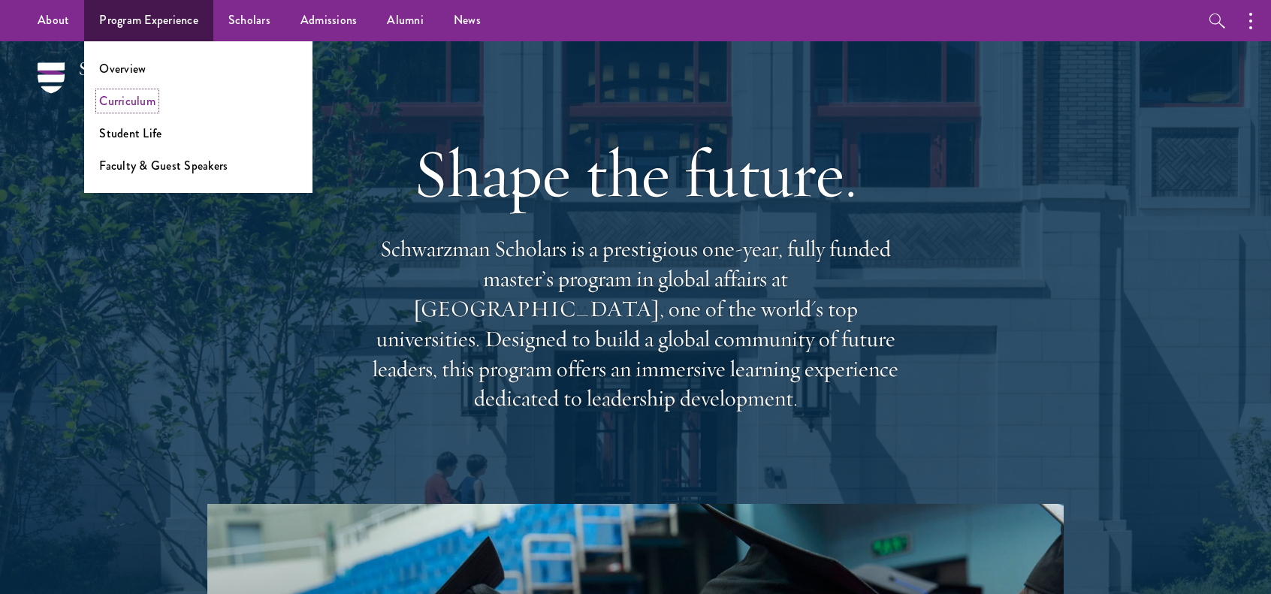
click at [143, 93] on link "Curriculum" at bounding box center [127, 100] width 56 height 17
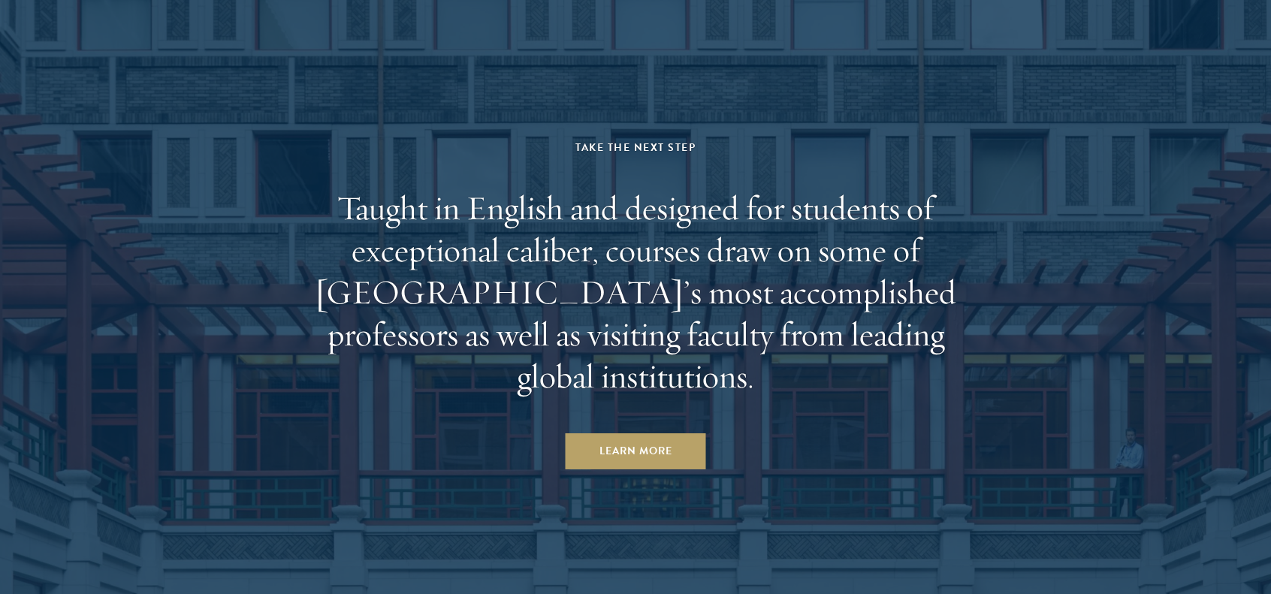
scroll to position [9312, 0]
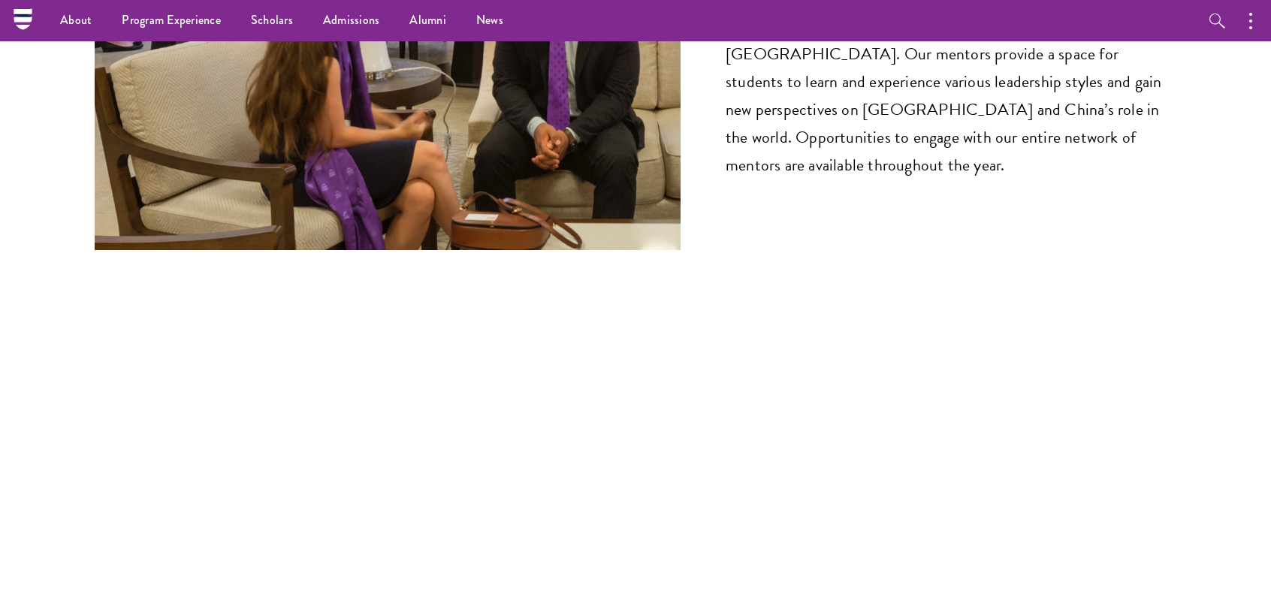
scroll to position [7885, 0]
